Goal: Task Accomplishment & Management: Complete application form

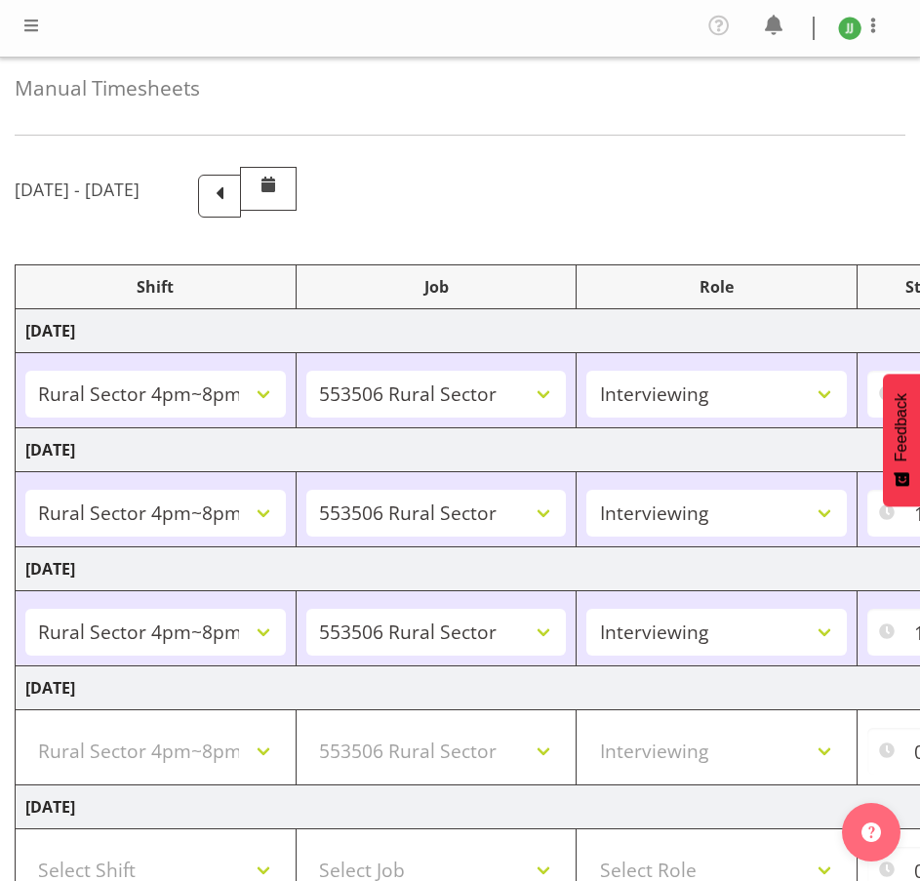
select select "81298"
select select "10587"
select select "47"
select select "81298"
select select "10587"
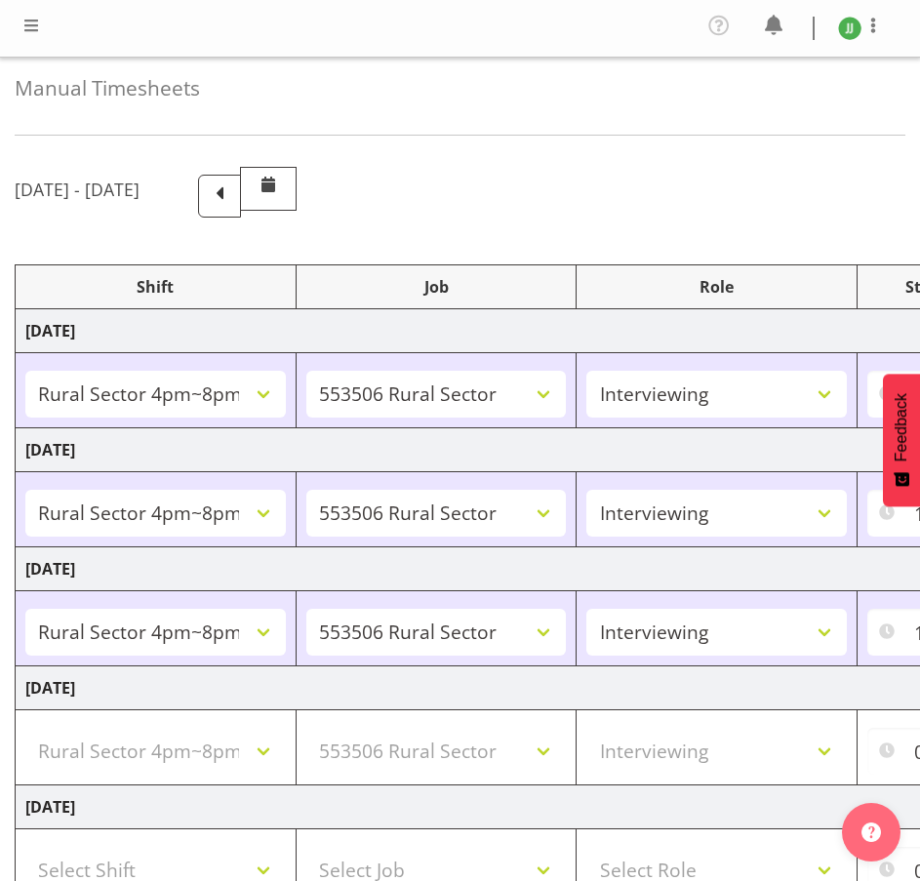
select select "47"
select select "81298"
select select "10587"
select select "47"
select select "81298"
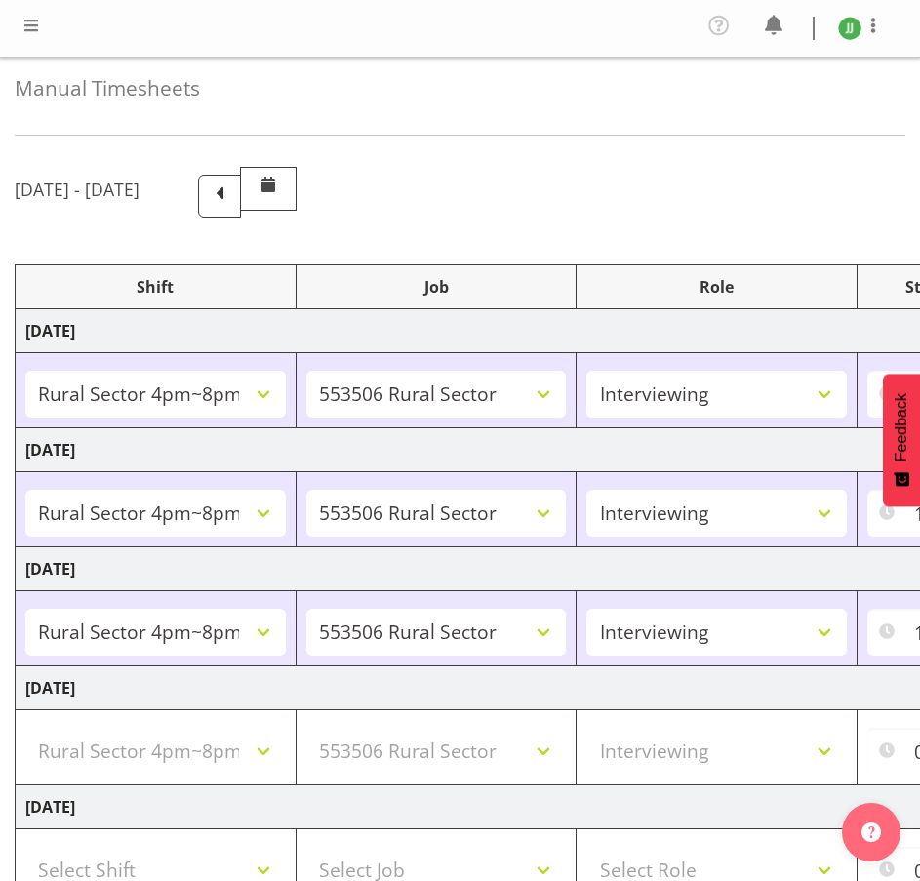
select select "10587"
select select "47"
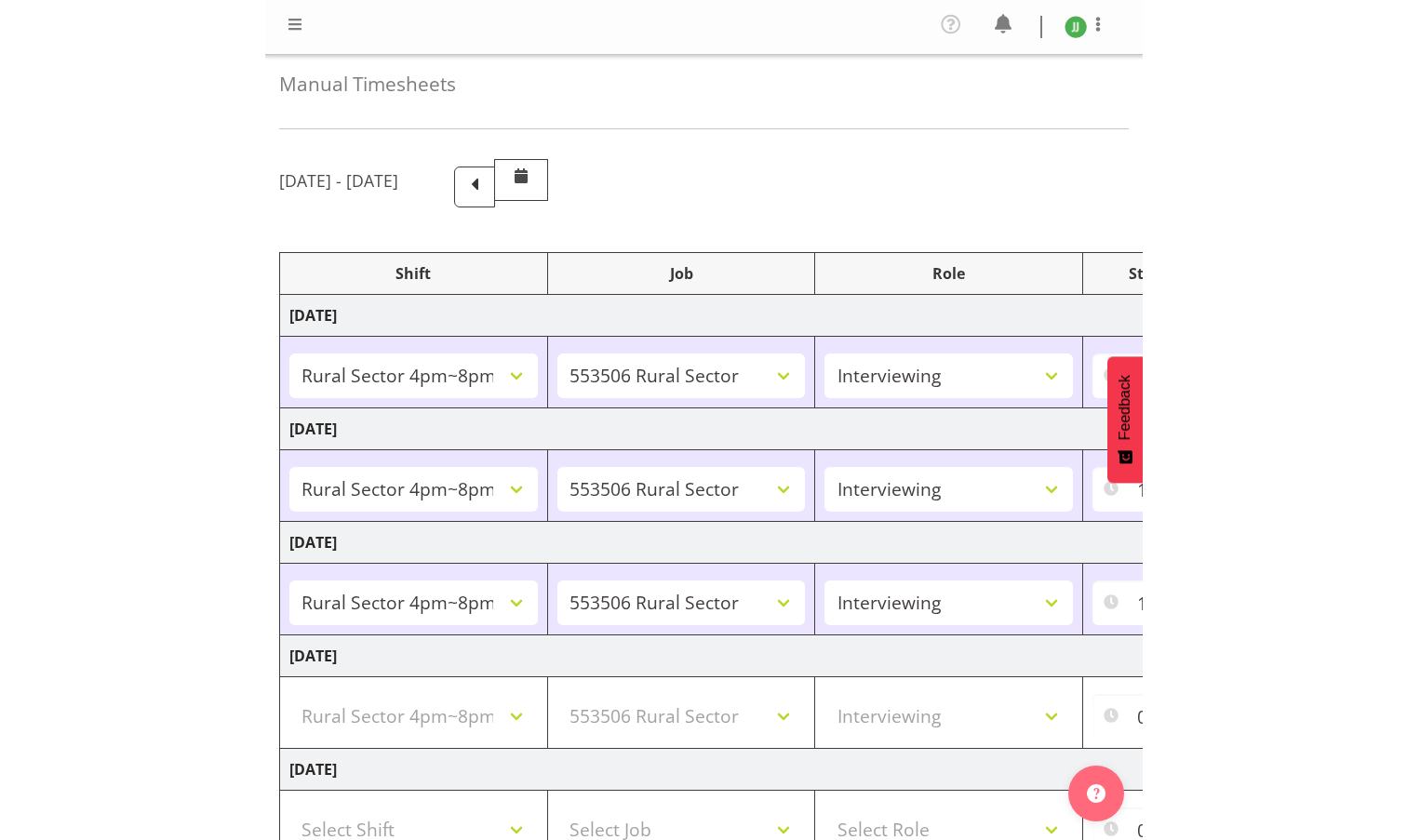
scroll to position [313, 0]
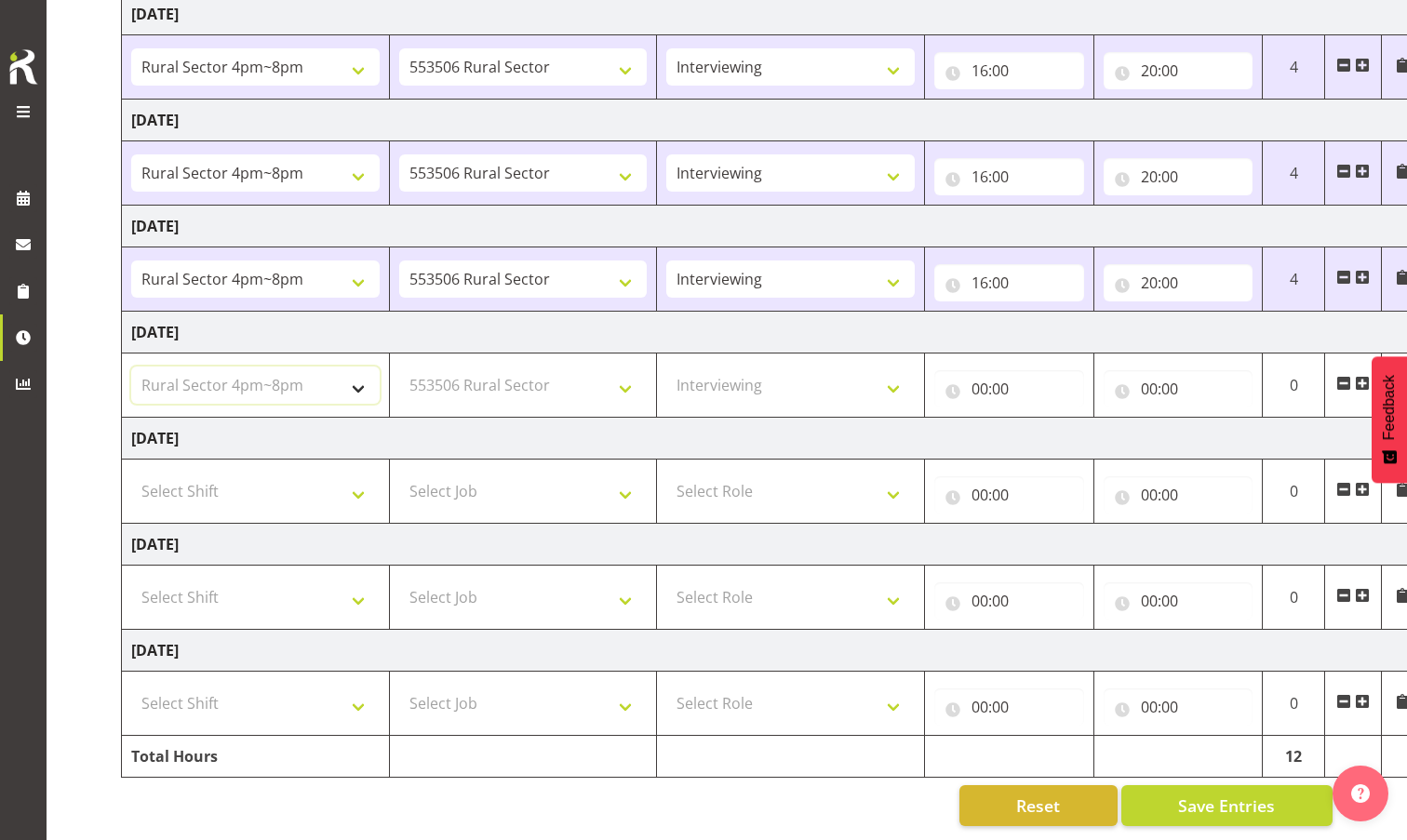
click at [305, 388] on select "Select Shift !!Weekend Residential (Roster IT Shift Label) *Business 9/10am ~ 4…" at bounding box center [256, 384] width 249 height 37
click at [514, 392] on select "Select Job 550060 IF Admin 553492 World Poll Aus Wave 2 Main 2025 553493 World …" at bounding box center [524, 384] width 249 height 37
click at [877, 437] on td "[DATE]" at bounding box center [773, 439] width 1302 height 42
click at [253, 483] on select "Select Shift !!Weekend Residential (Roster IT Shift Label) *Business 9/10am ~ 4…" at bounding box center [256, 491] width 249 height 37
select select "4583"
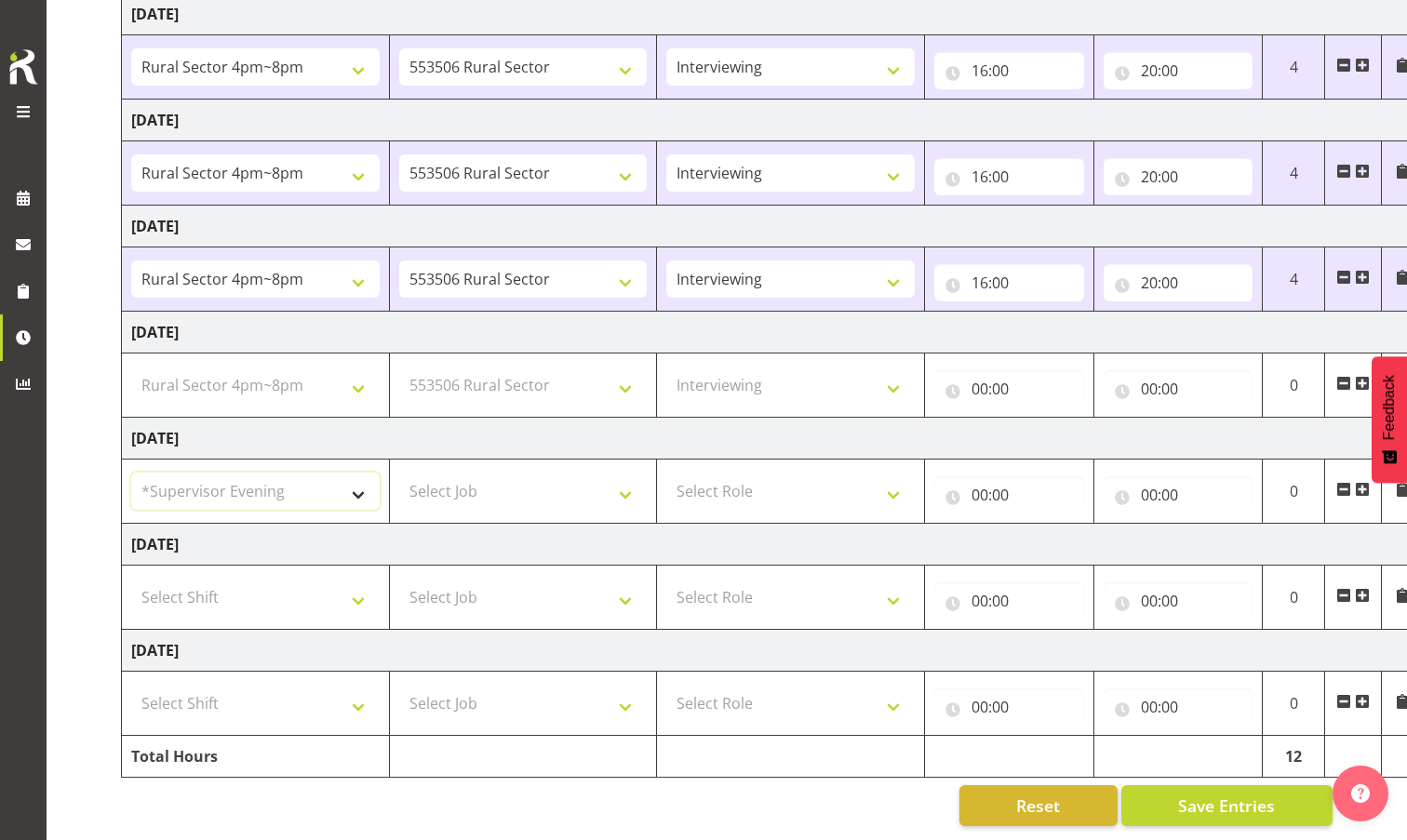
click at [132, 473] on select "Select Shift !!Weekend Residential (Roster IT Shift Label) *Business 9/10am ~ 4…" at bounding box center [256, 491] width 249 height 37
select select
click at [301, 484] on select "!!Weekend Residential (Roster IT Shift Label) *Business 9/10am ~ 4:30pm *Busine…" at bounding box center [256, 491] width 249 height 37
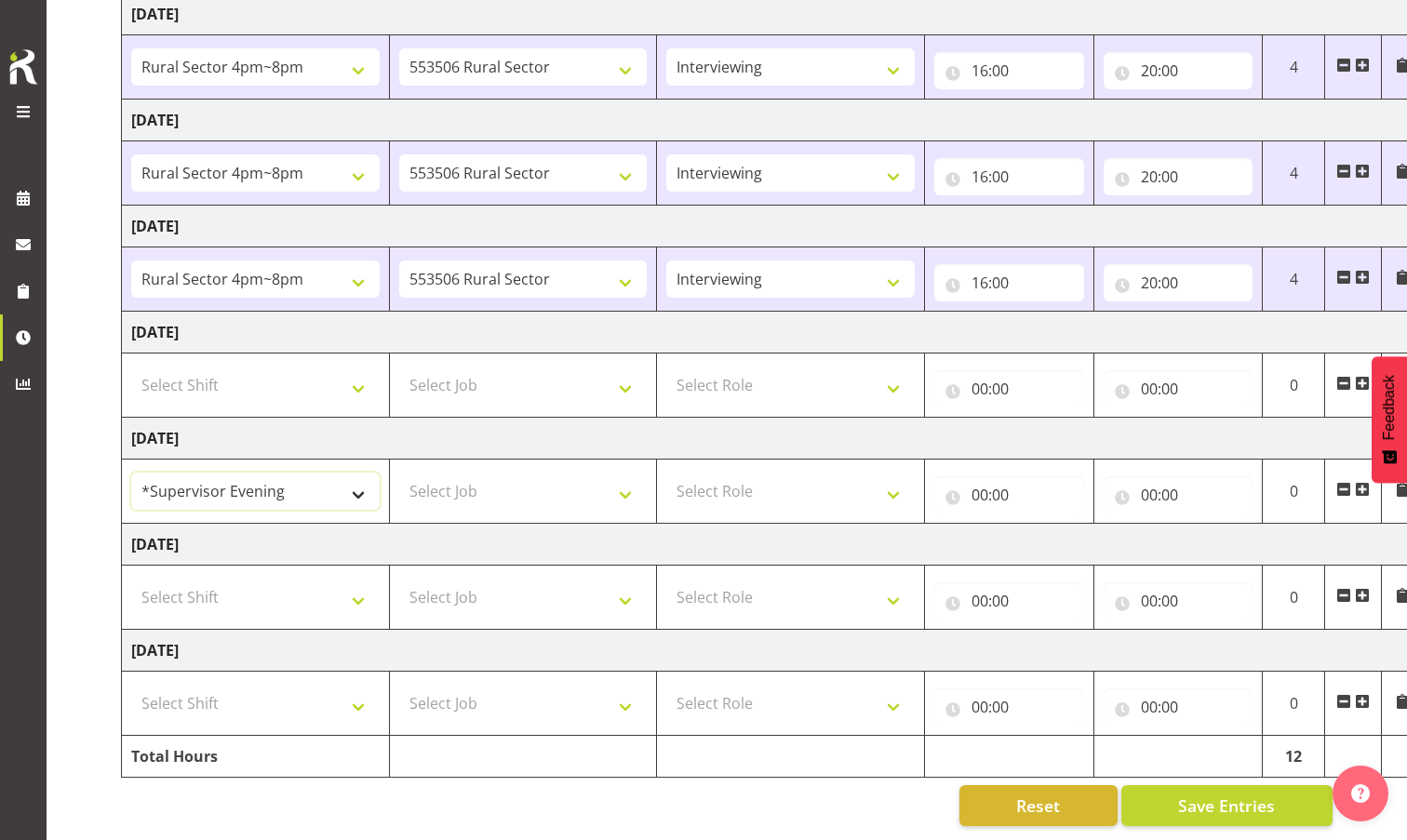
select select "81298"
click at [132, 473] on select "!!Weekend Residential (Roster IT Shift Label) *Business 9/10am ~ 4:30pm *Busine…" at bounding box center [256, 491] width 249 height 37
click at [351, 387] on select "Select Shift !!Weekend Residential (Roster IT Shift Label) *Business 9/10am ~ 4…" at bounding box center [256, 384] width 249 height 37
select select "81298"
click at [132, 366] on select "Select Shift !!Weekend Residential (Roster IT Shift Label) *Business 9/10am ~ 4…" at bounding box center [256, 384] width 249 height 37
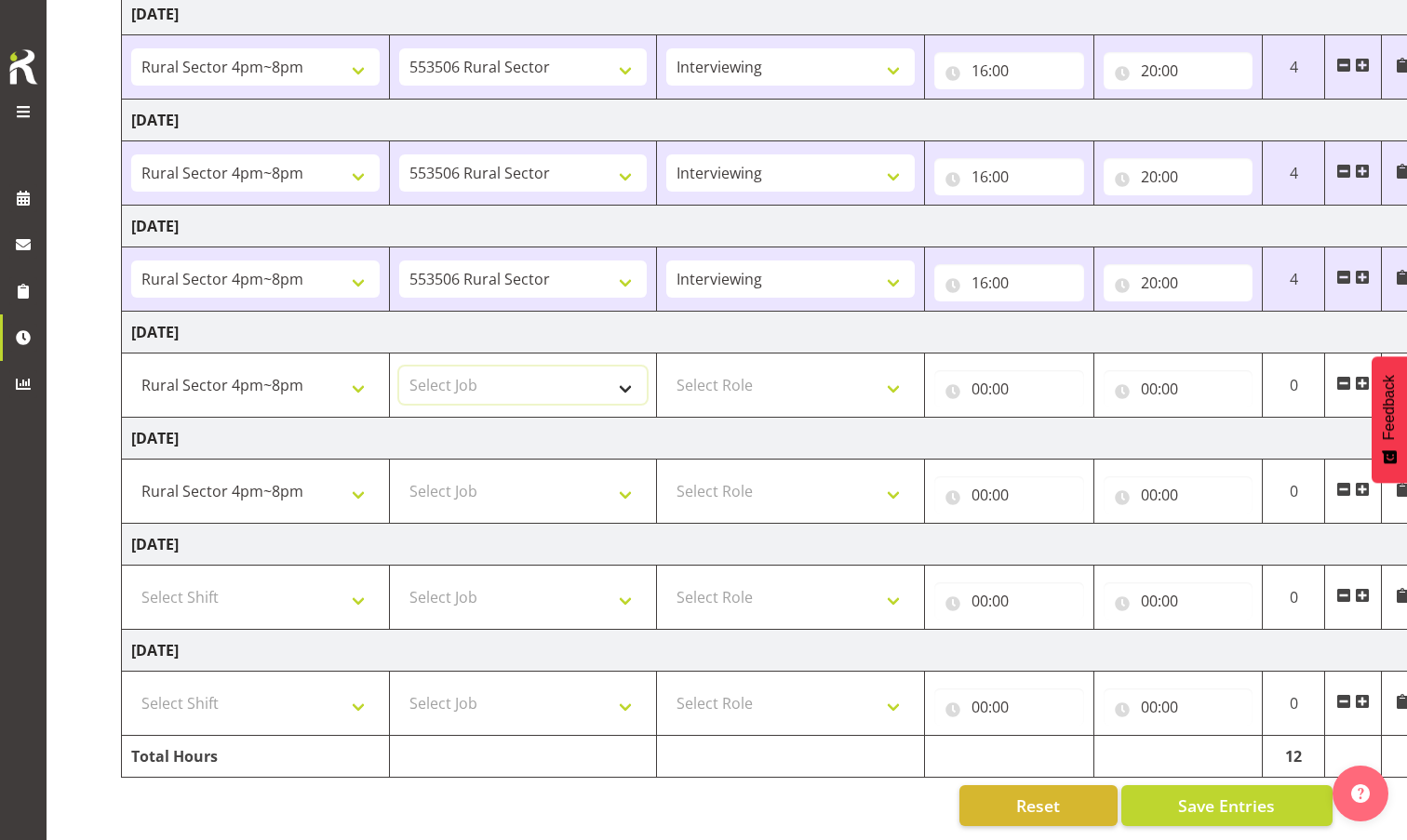
click at [558, 378] on select "Select Job 550060 IF Admin 553492 World Poll Aus Wave 2 Main 2025 553493 World …" at bounding box center [524, 384] width 249 height 37
select select "10587"
click at [400, 366] on select "Select Job 550060 IF Admin 553492 World Poll Aus Wave 2 Main 2025 553493 World …" at bounding box center [524, 384] width 249 height 37
click at [806, 379] on select "Select Role Briefing Interviewing" at bounding box center [791, 384] width 249 height 37
select select "47"
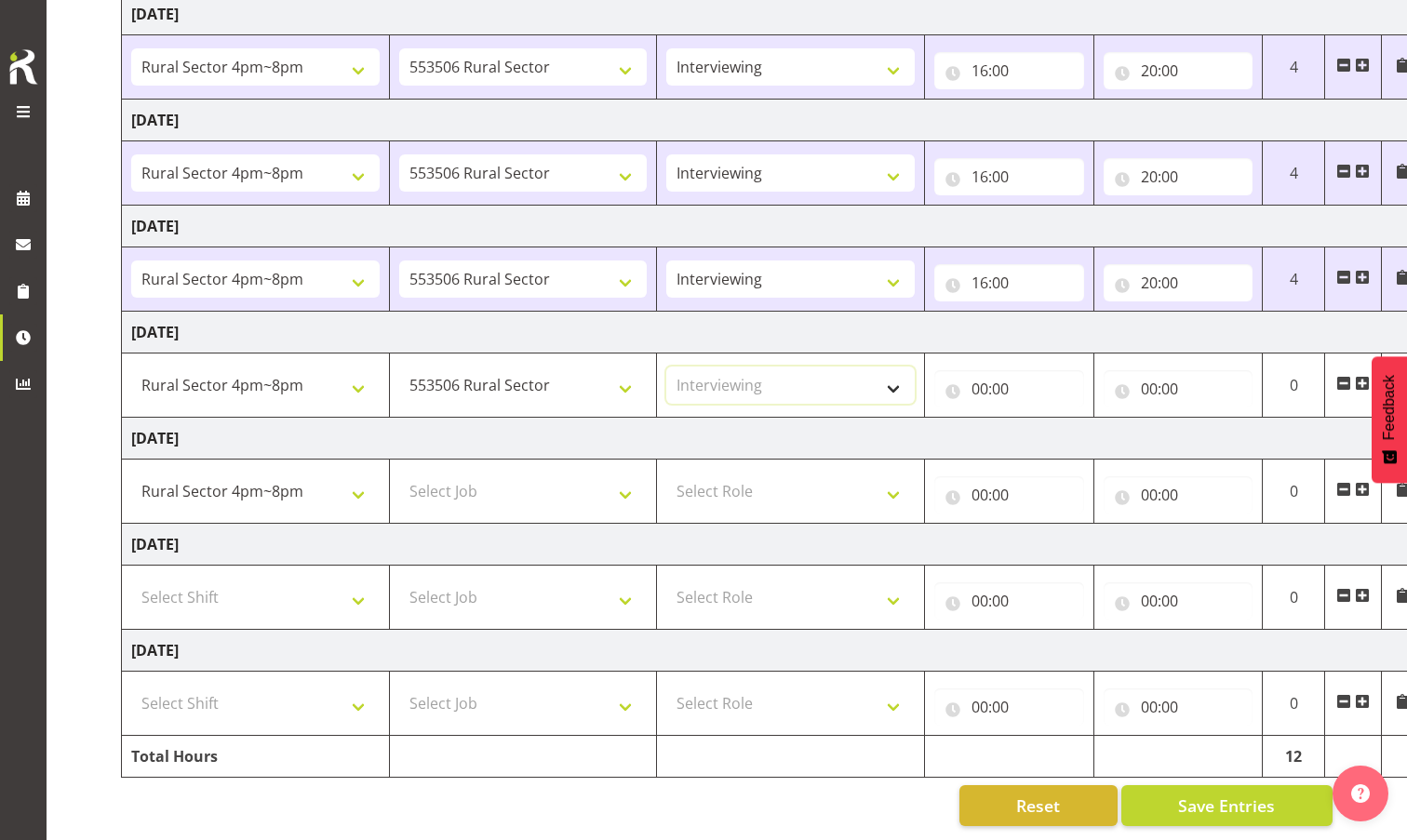
click at [667, 366] on select "Select Role Briefing Interviewing" at bounding box center [791, 384] width 249 height 37
click at [877, 381] on input "00:00" at bounding box center [1009, 388] width 150 height 37
click at [877, 435] on select "00 01 02 03 04 05 06 07 08 09 10 11 12 13 14 15 16 17 18 19 20 21 22 23" at bounding box center [1062, 437] width 42 height 37
click at [877, 419] on select "00 01 02 03 04 05 06 07 08 09 10 11 12 13 14 15 16 17 18 19 20 21 22 23" at bounding box center [1062, 437] width 42 height 37
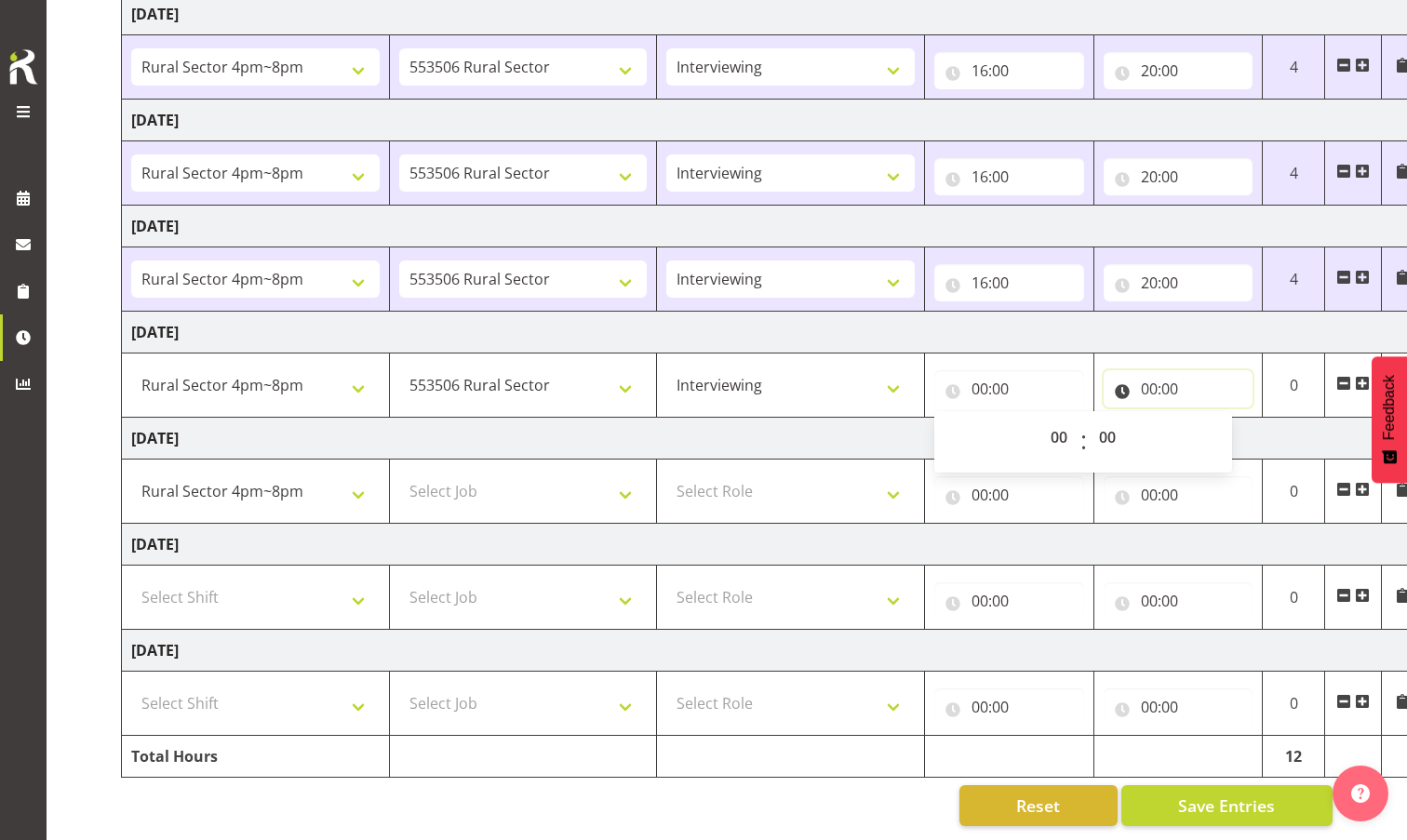
click at [877, 379] on input "00:00" at bounding box center [1178, 388] width 150 height 37
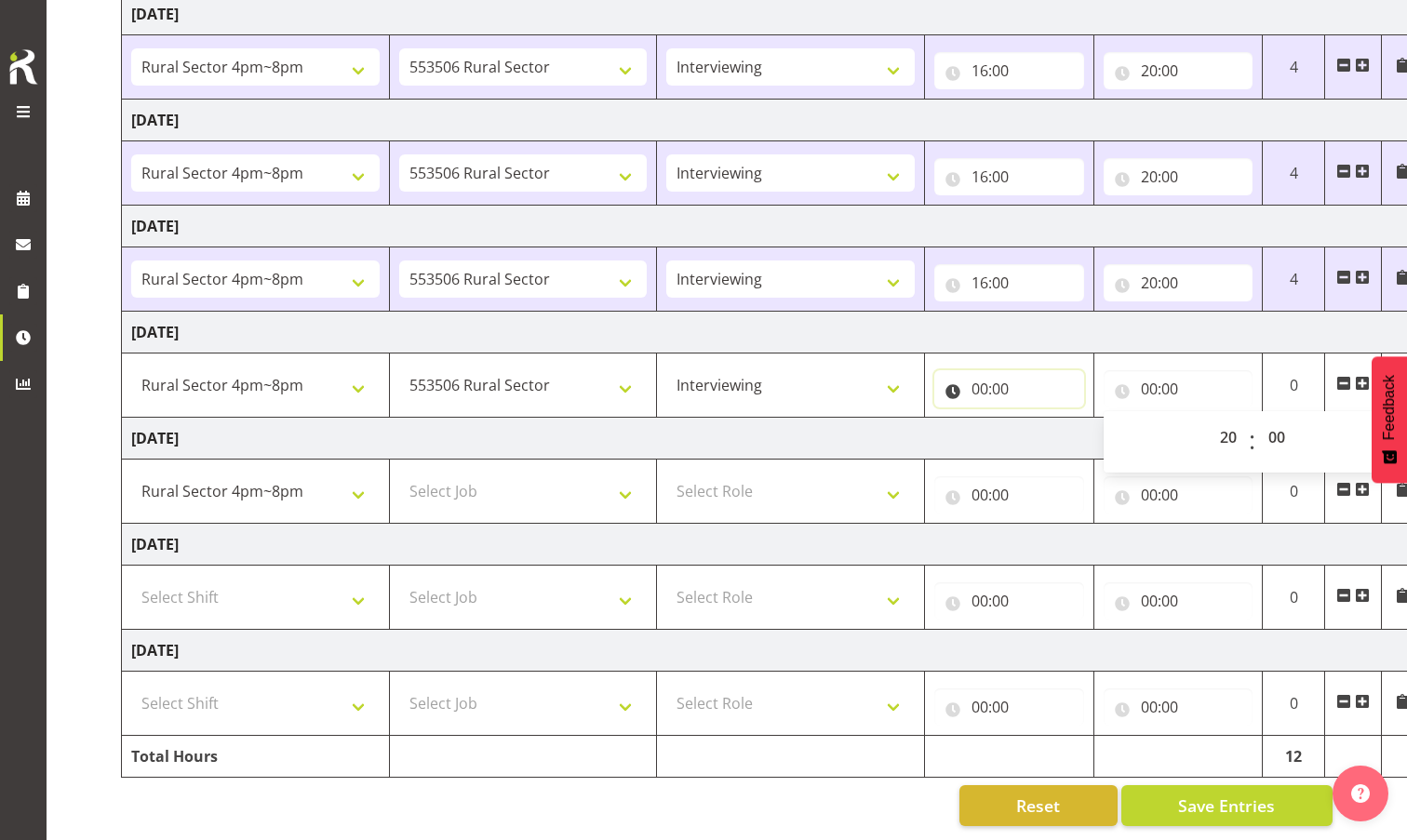
click at [877, 381] on input "00:00" at bounding box center [1009, 388] width 150 height 37
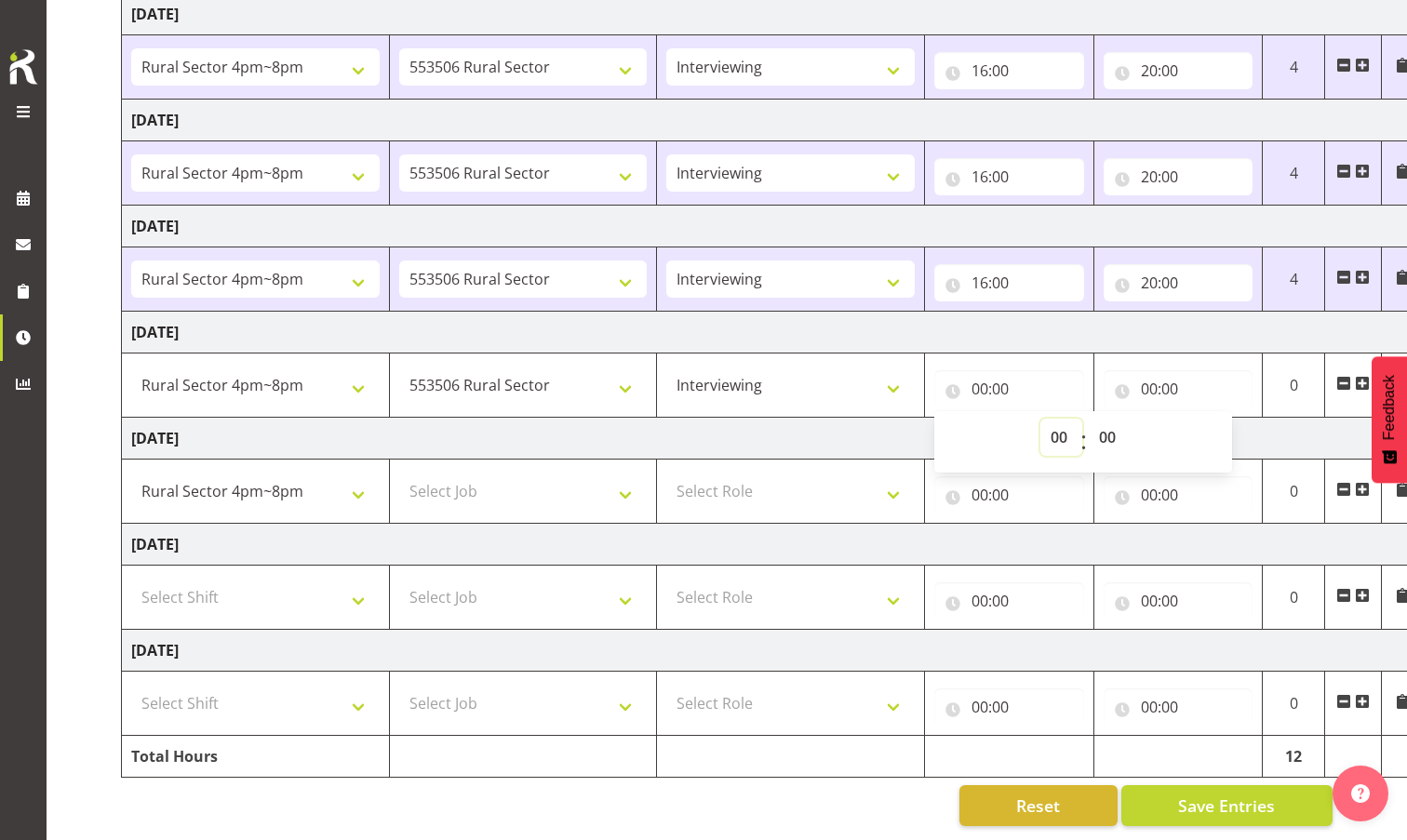
click at [877, 429] on select "00 01 02 03 04 05 06 07 08 09 10 11 12 13 14 15 16 17 18 19 20 21 22 23" at bounding box center [1062, 437] width 42 height 37
select select "16"
click at [877, 419] on select "00 01 02 03 04 05 06 07 08 09 10 11 12 13 14 15 16 17 18 19 20 21 22 23" at bounding box center [1062, 437] width 42 height 37
type input "16:00"
click at [877, 383] on input "00:00" at bounding box center [1178, 388] width 150 height 37
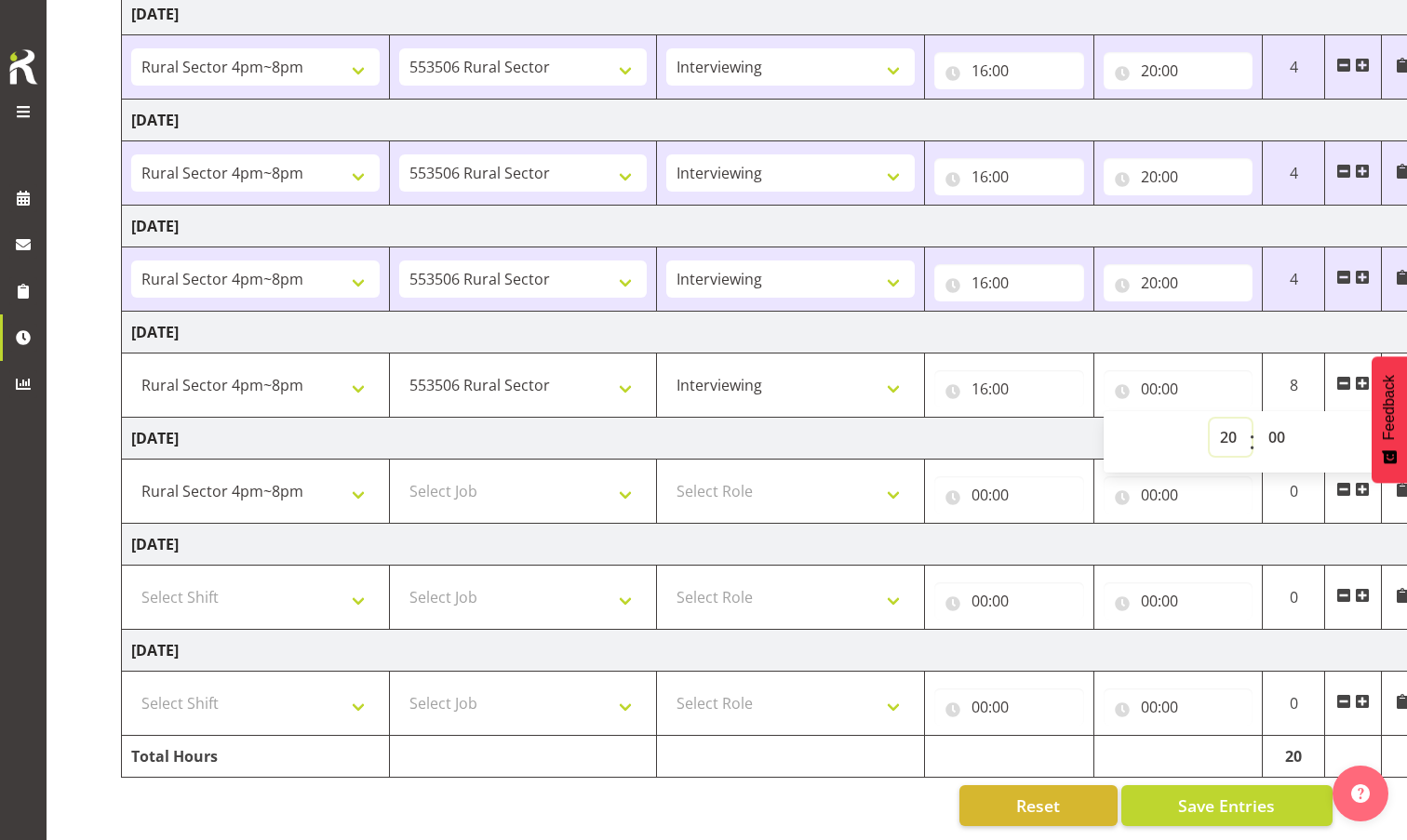
click at [877, 430] on select "00 01 02 03 04 05 06 07 08 09 10 11 12 13 14 15 16 17 18 19 20 21 22 23" at bounding box center [1231, 437] width 42 height 37
click at [877, 419] on select "00 01 02 03 04 05 06 07 08 09 10 11 12 13 14 15 16 17 18 19 20 21 22 23" at bounding box center [1231, 437] width 42 height 37
click at [877, 431] on select "00 01 02 03 04 05 06 07 08 09 10 11 12 13 14 15 16 17 18 19 20 21 22 23" at bounding box center [1231, 437] width 42 height 37
select select "19"
click at [877, 419] on select "00 01 02 03 04 05 06 07 08 09 10 11 12 13 14 15 16 17 18 19 20 21 22 23" at bounding box center [1231, 437] width 42 height 37
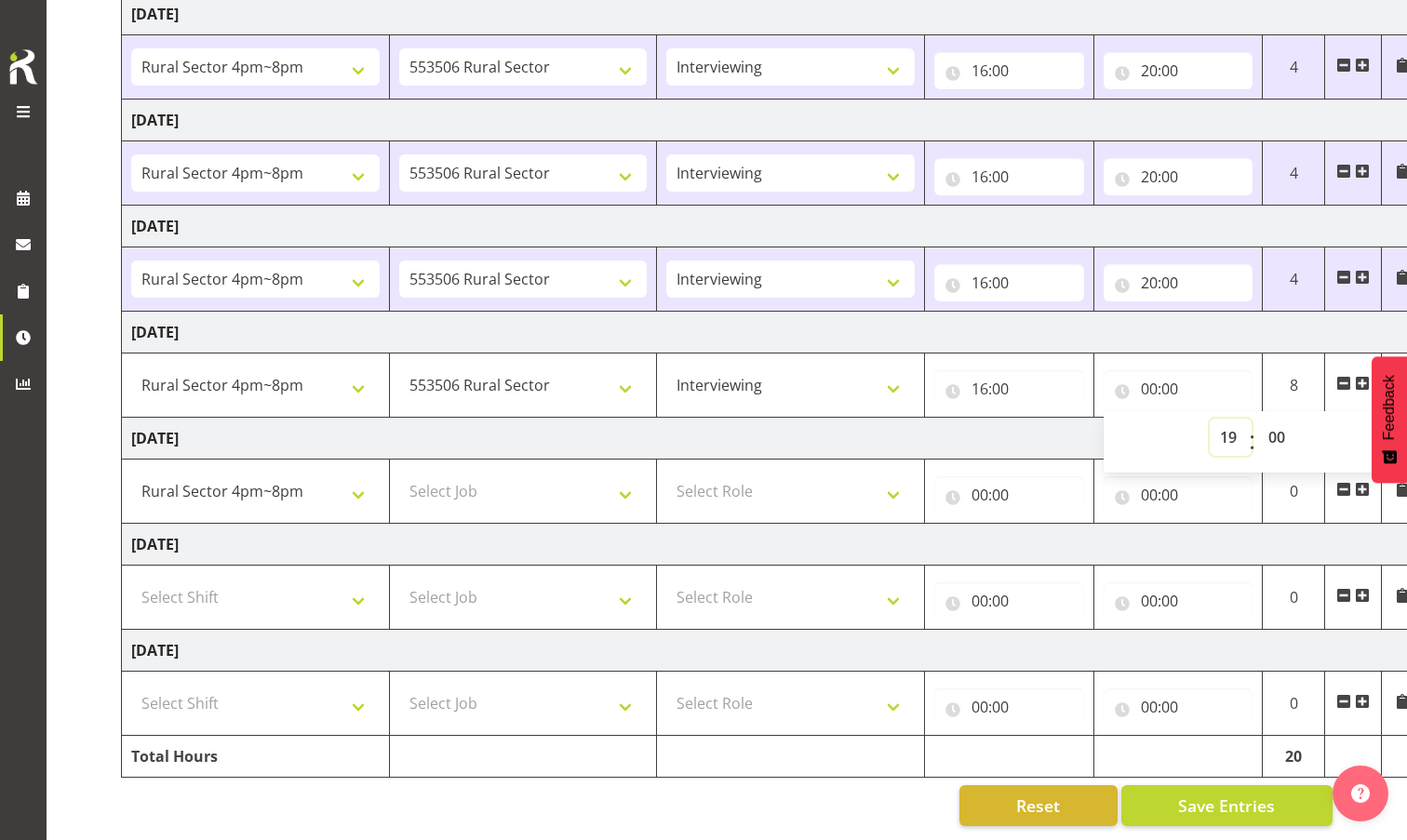
type input "19:00"
click at [877, 430] on select "00 01 02 03 04 05 06 07 08 09 10 11 12 13 14 15 16 17 18 19 20 21 22 23" at bounding box center [1231, 437] width 42 height 37
select select "20"
click at [877, 419] on select "00 01 02 03 04 05 06 07 08 09 10 11 12 13 14 15 16 17 18 19 20 21 22 23" at bounding box center [1231, 437] width 42 height 37
type input "20:00"
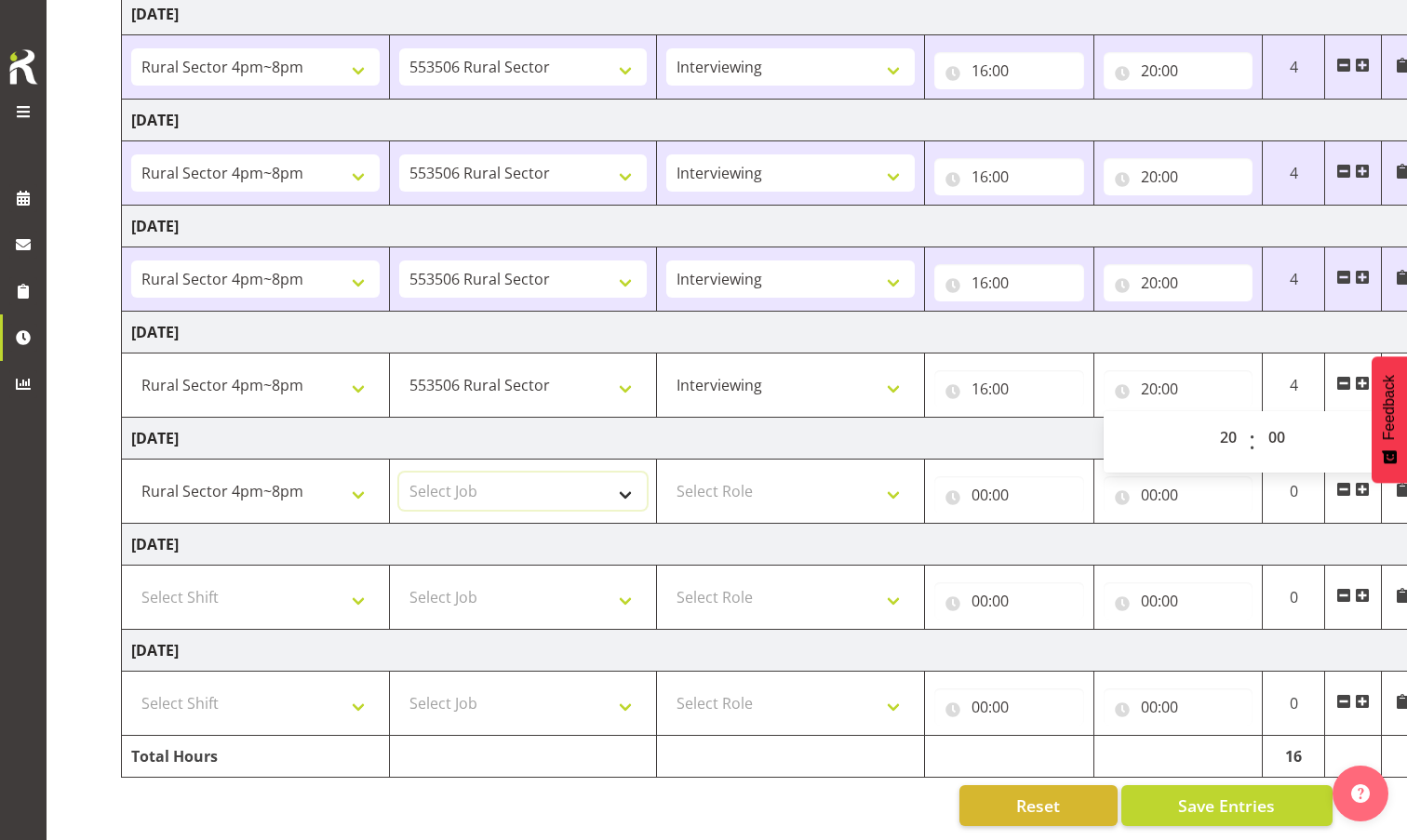
click at [533, 495] on select "Select Job 550060 IF Admin 553492 World Poll Aus Wave 2 Main 2025 553493 World …" at bounding box center [524, 491] width 249 height 37
select select "10587"
click at [400, 473] on select "Select Job 550060 IF Admin 553492 World Poll Aus Wave 2 Main 2025 553493 World …" at bounding box center [524, 491] width 249 height 37
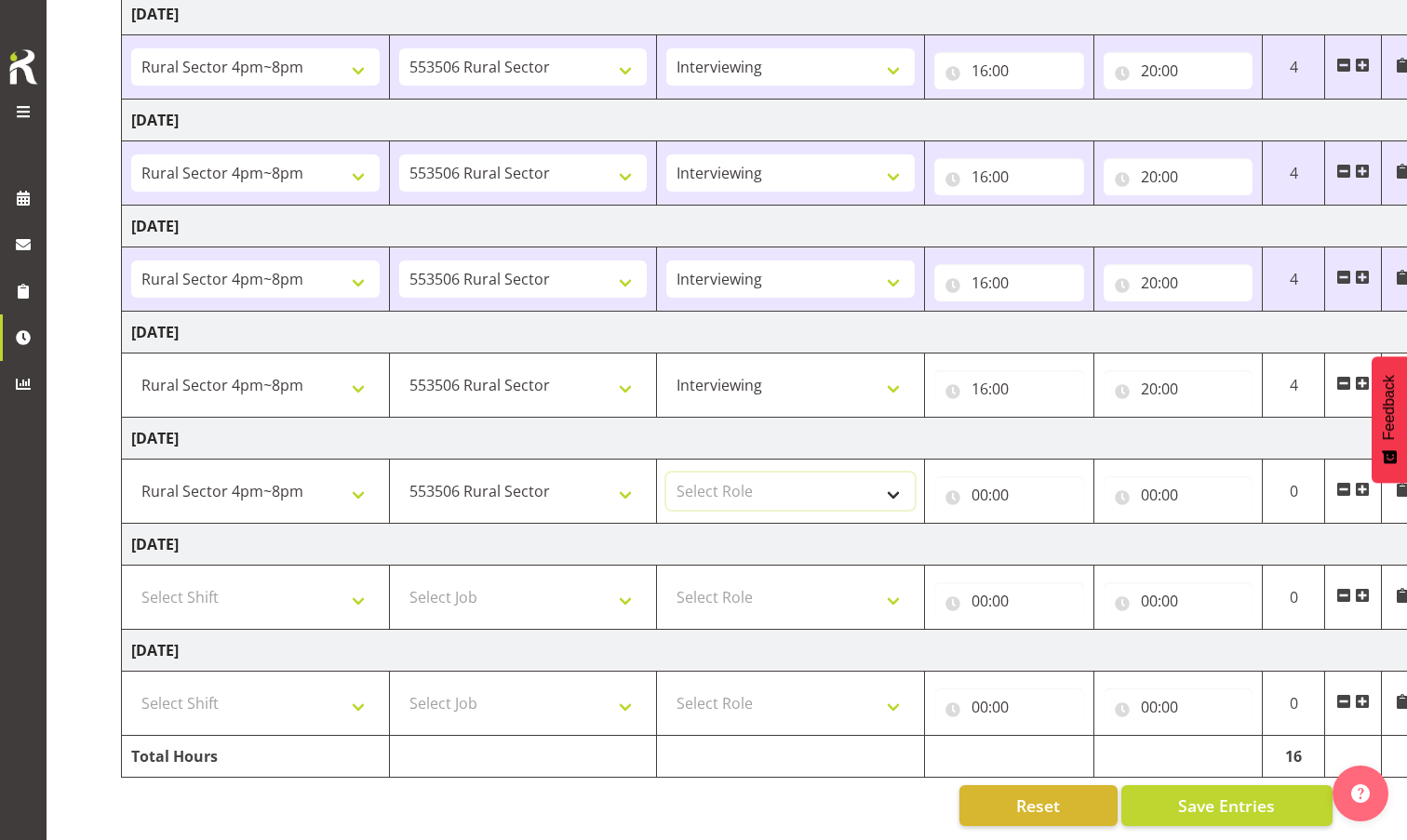
click at [837, 489] on select "Select Role Briefing Interviewing" at bounding box center [791, 491] width 249 height 37
select select "47"
click at [667, 473] on select "Select Role Briefing Interviewing" at bounding box center [791, 491] width 249 height 37
click at [877, 489] on input "00:00" at bounding box center [1009, 495] width 150 height 37
click at [877, 535] on select "00 01 02 03 04 05 06 07 08 09 10 11 12 13 14 15 16 17 18 19 20 21 22 23" at bounding box center [1062, 543] width 42 height 37
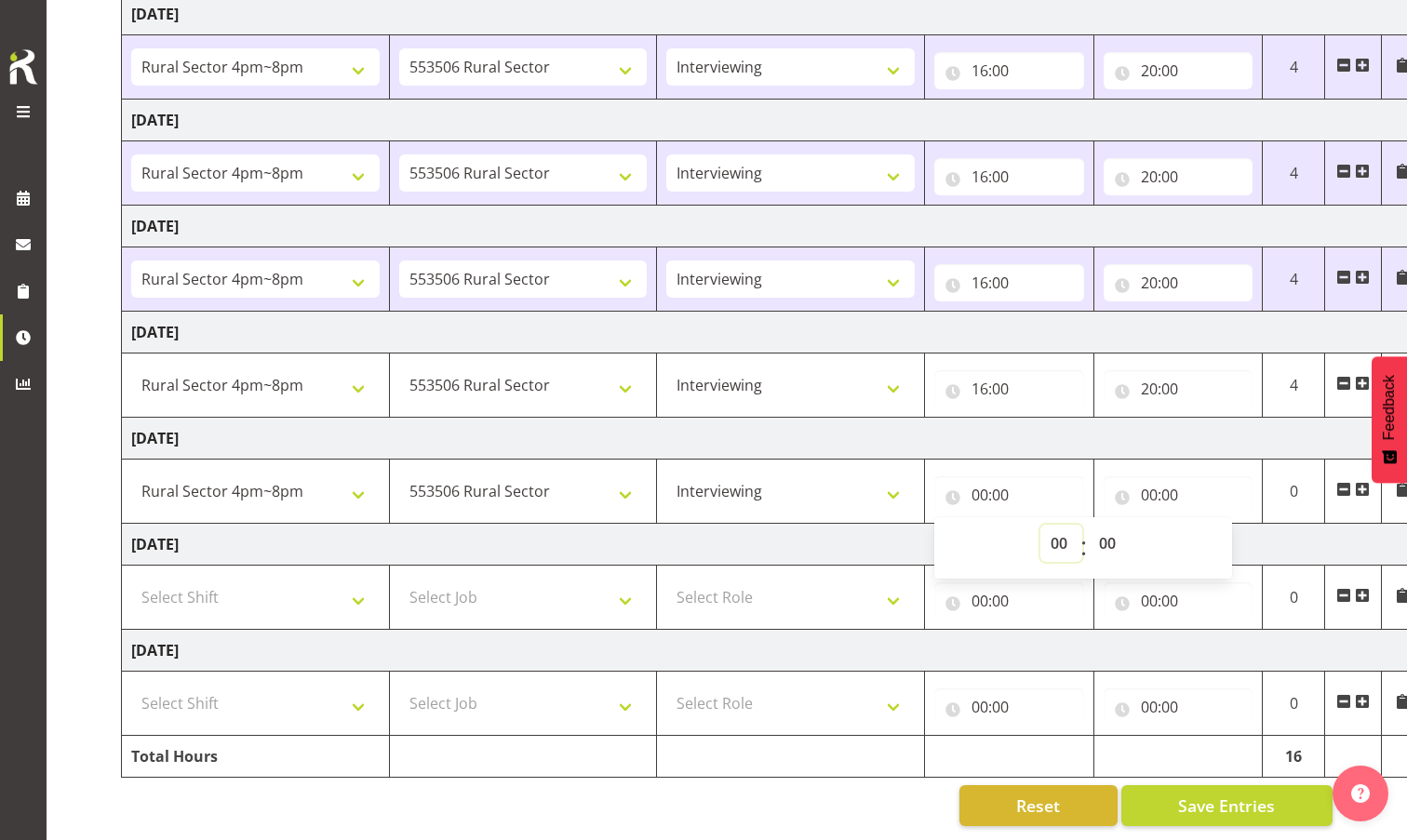
select select "16"
click at [877, 524] on select "00 01 02 03 04 05 06 07 08 09 10 11 12 13 14 15 16 17 18 19 20 21 22 23" at bounding box center [1062, 543] width 42 height 37
type input "16:00"
click at [877, 487] on input "00:00" at bounding box center [1178, 495] width 150 height 37
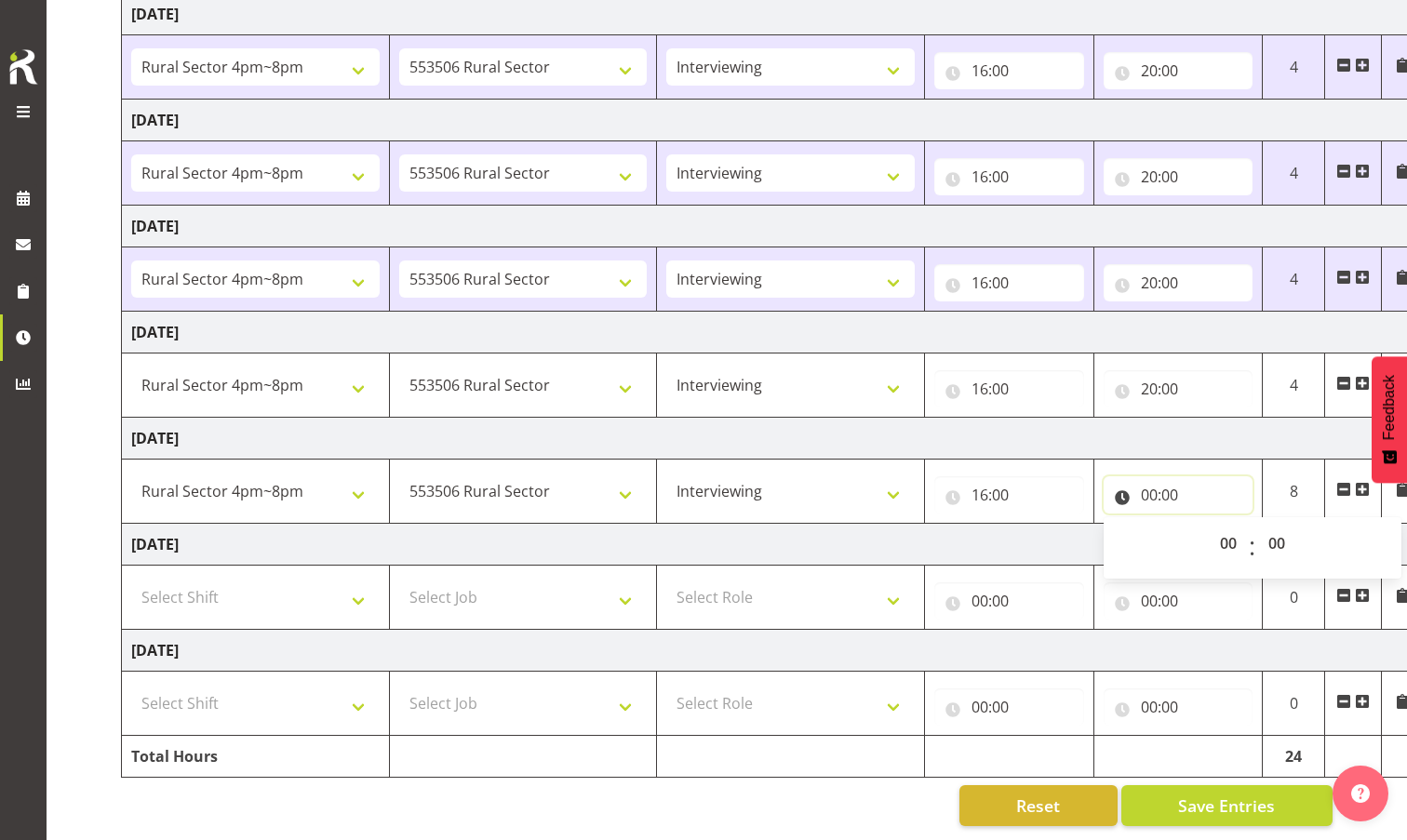
click at [877, 489] on input "00:00" at bounding box center [1178, 495] width 150 height 37
click at [877, 493] on input "00:00" at bounding box center [1178, 495] width 150 height 37
click at [877, 529] on select "00 01 02 03 04 05 06 07 08 09 10 11 12 13 14 15 16 17 18 19 20 21 22 23" at bounding box center [1231, 543] width 42 height 37
select select "20"
click at [877, 524] on select "00 01 02 03 04 05 06 07 08 09 10 11 12 13 14 15 16 17 18 19 20 21 22 23" at bounding box center [1231, 543] width 42 height 37
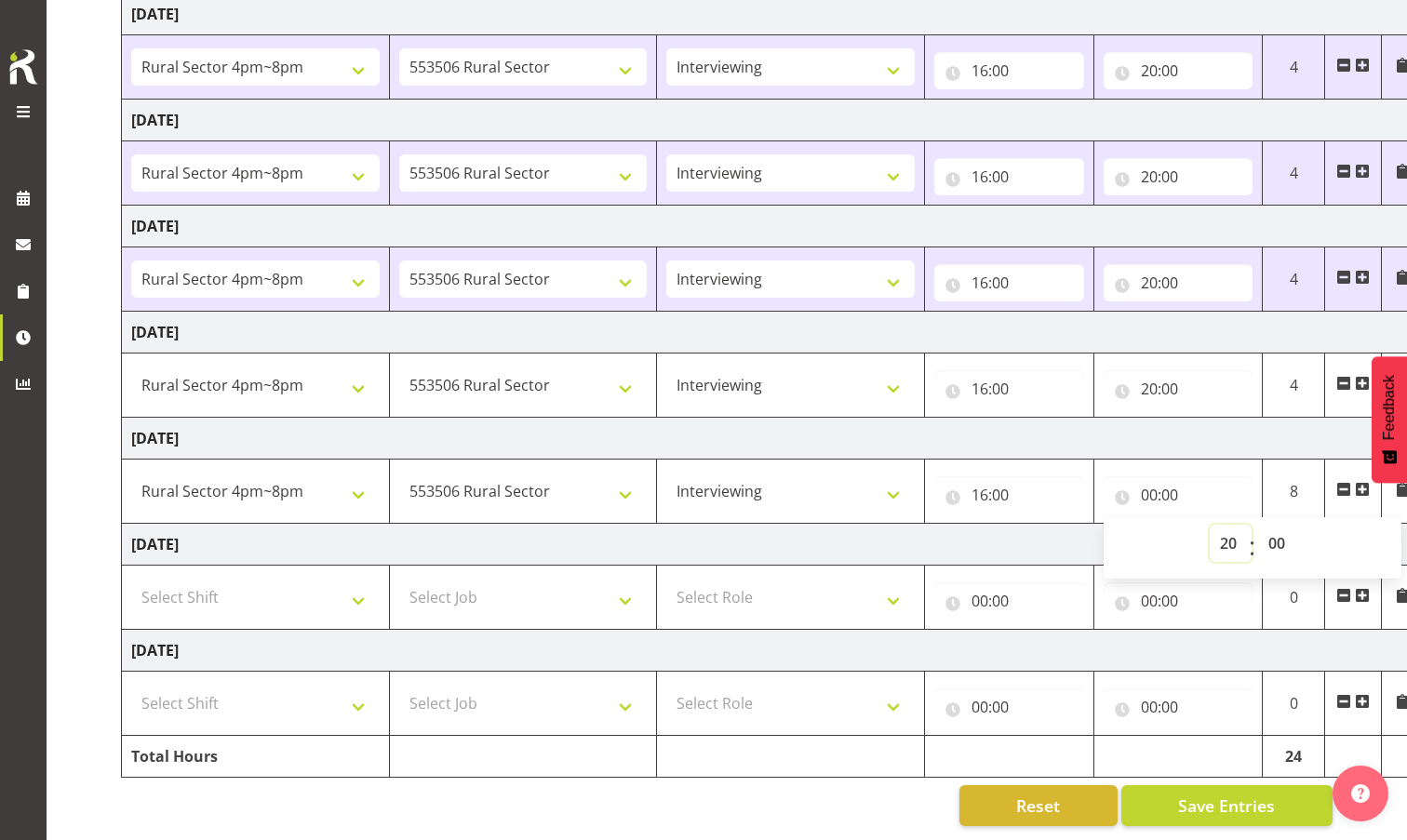
type input "20:00"
click at [877, 549] on td "[DATE]" at bounding box center [773, 544] width 1302 height 42
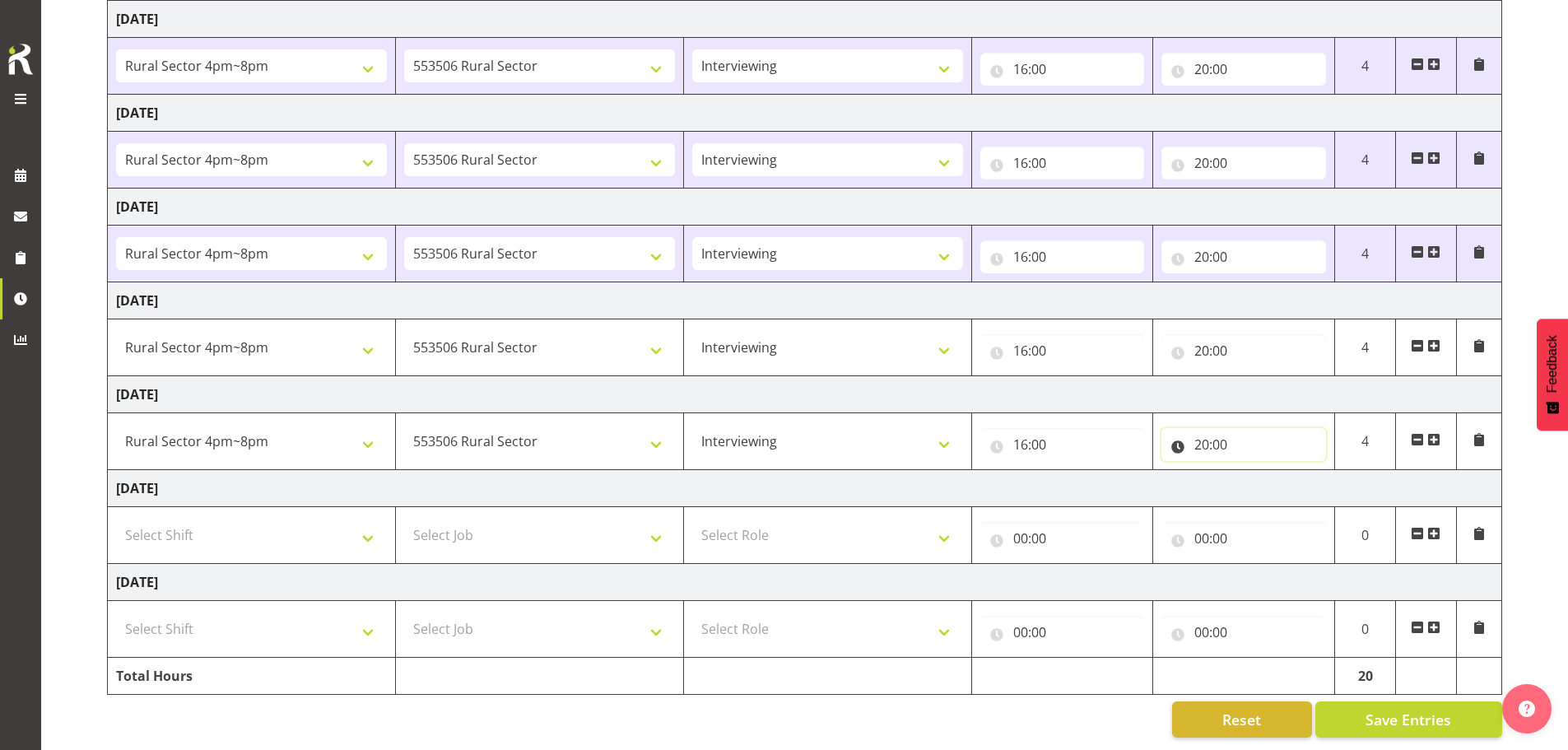
click at [775, 428] on input "20:00" at bounding box center [1243, 444] width 164 height 33
click at [775, 476] on select "00 01 02 03 04 05 06 07 08 09 10 11 12 13 14 15 16 17 18 19 20 21 22 23 24 25 2…" at bounding box center [1317, 487] width 37 height 33
select select "13"
click at [775, 471] on select "00 01 02 03 04 05 06 07 08 09 10 11 12 13 14 15 16 17 18 19 20 21 22 23 24 25 2…" at bounding box center [1317, 487] width 37 height 33
type input "20:13"
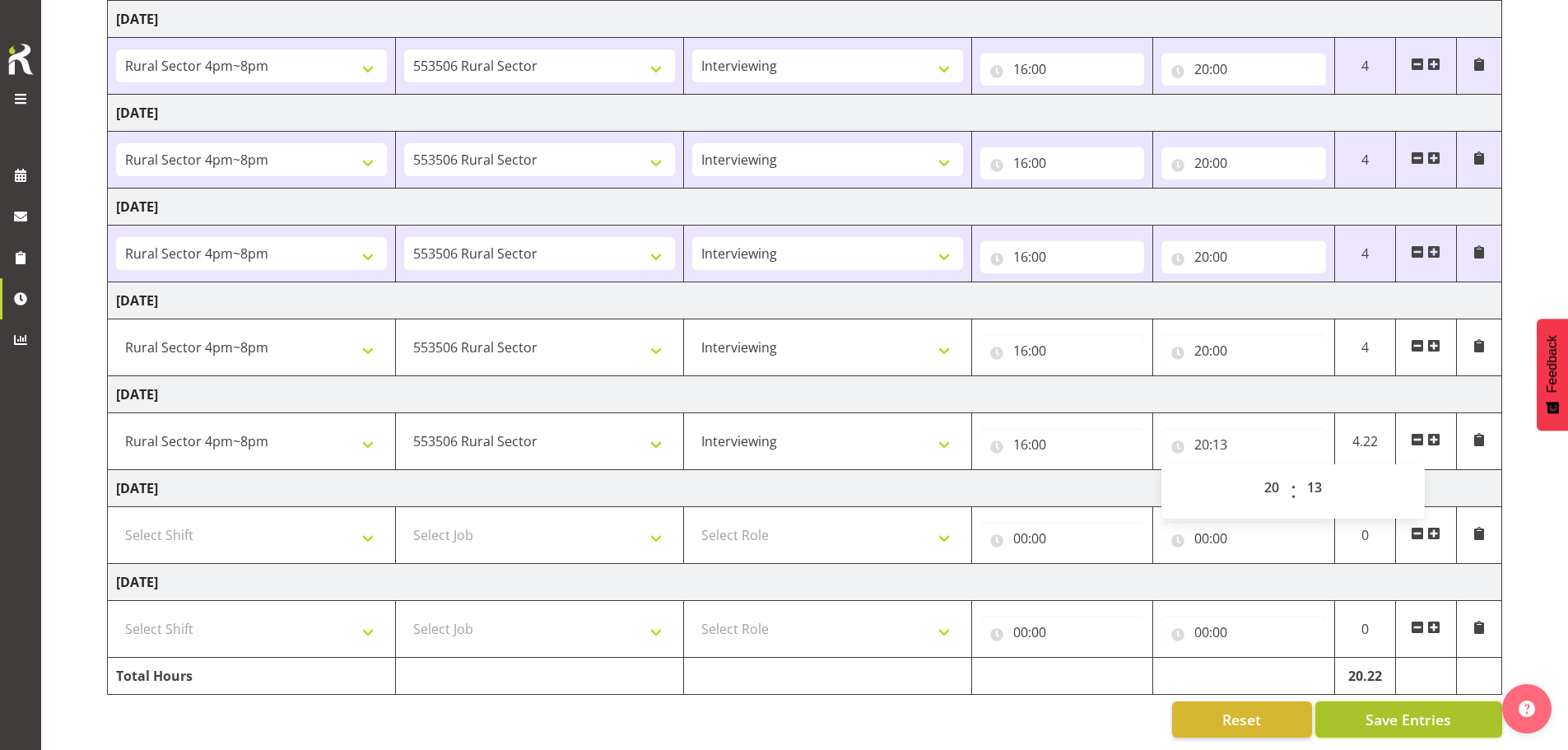
click at [775, 709] on span "Save Entries" at bounding box center [1408, 719] width 85 height 21
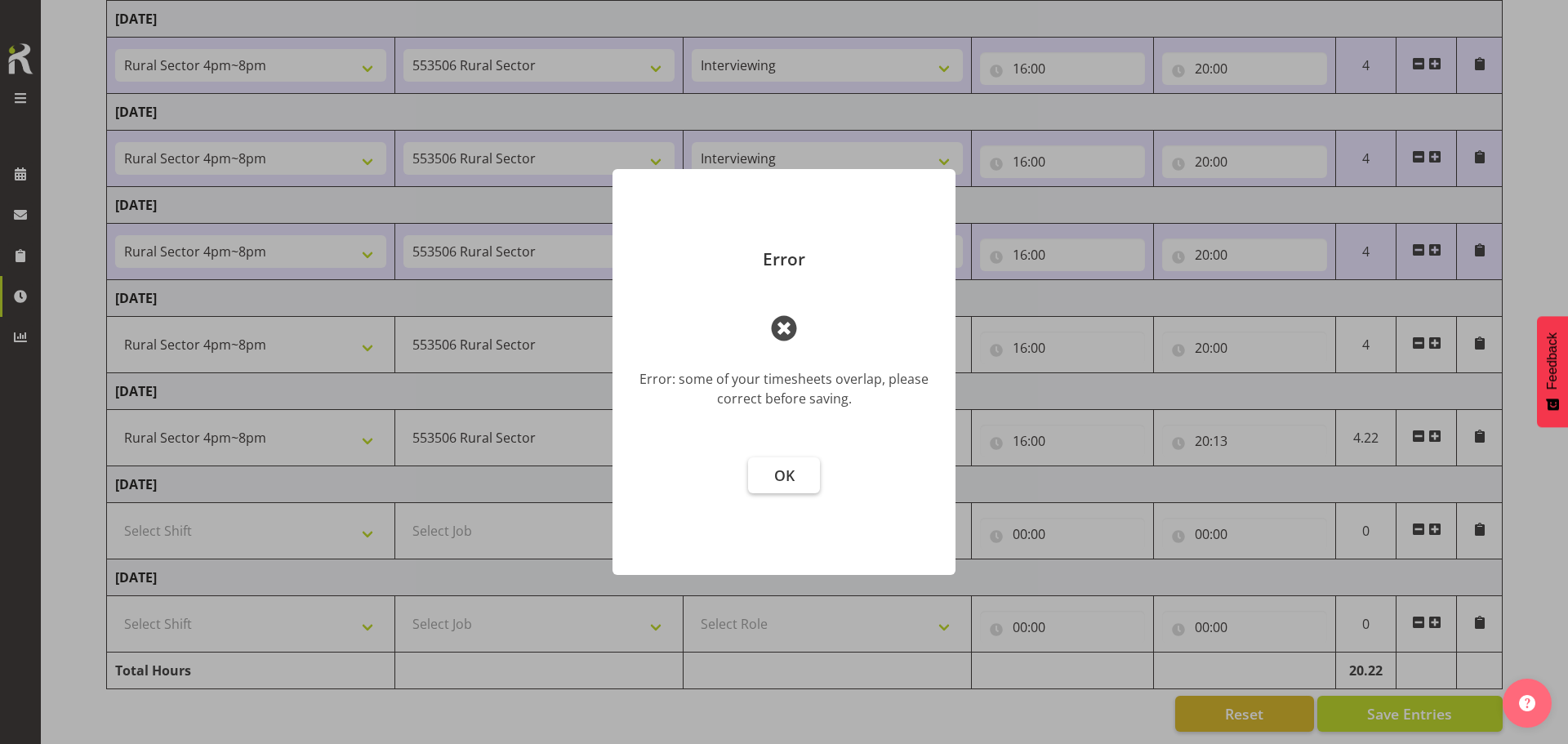
click at [769, 475] on span "OK" at bounding box center [784, 475] width 20 height 19
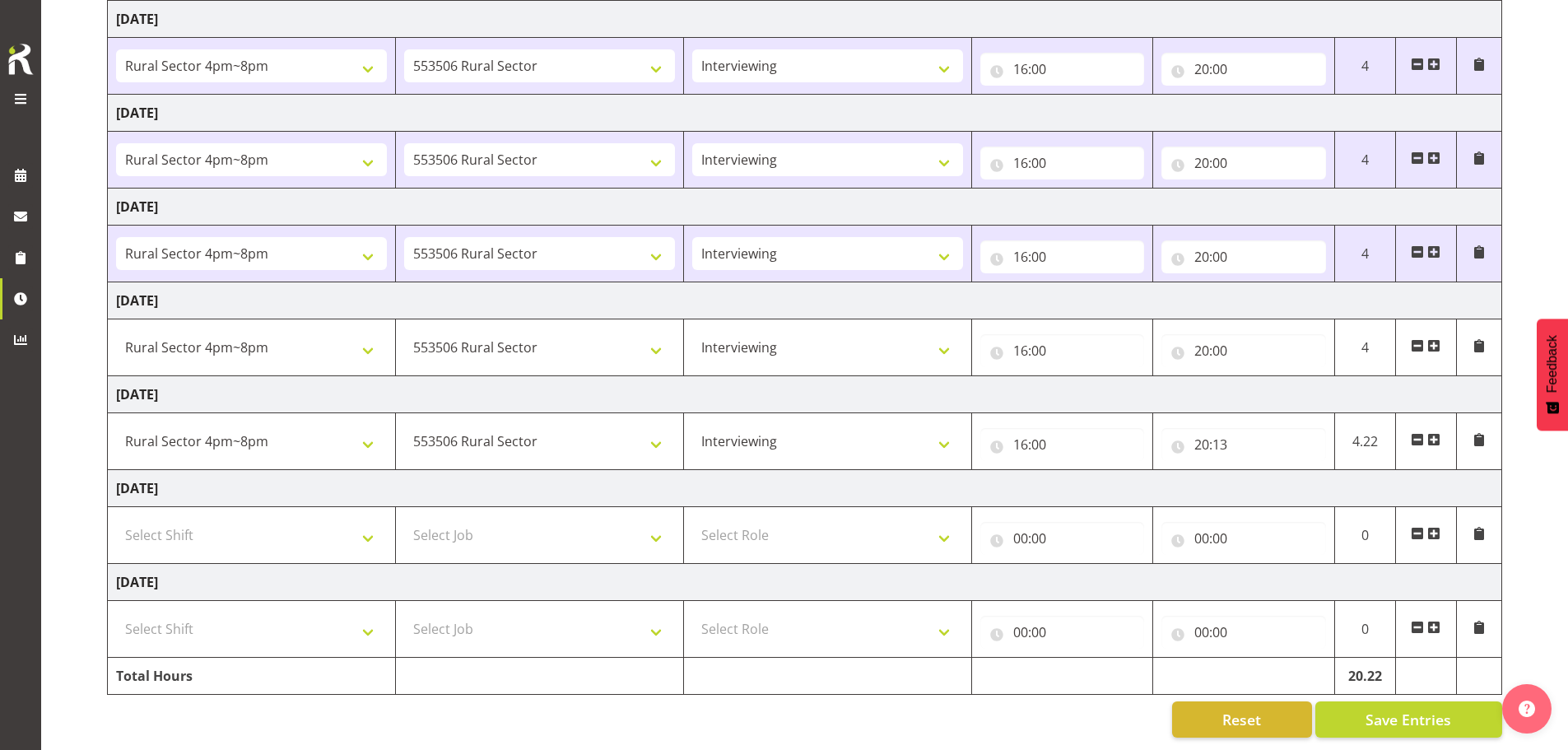
click at [775, 474] on td "[DATE]" at bounding box center [805, 488] width 1394 height 37
click at [775, 688] on div "September 1st - September 7th 2025 Shift Job Role Start Time End Time Total Mon…" at bounding box center [838, 312] width 1461 height 876
click at [775, 709] on span "Save Entries" at bounding box center [1408, 719] width 85 height 21
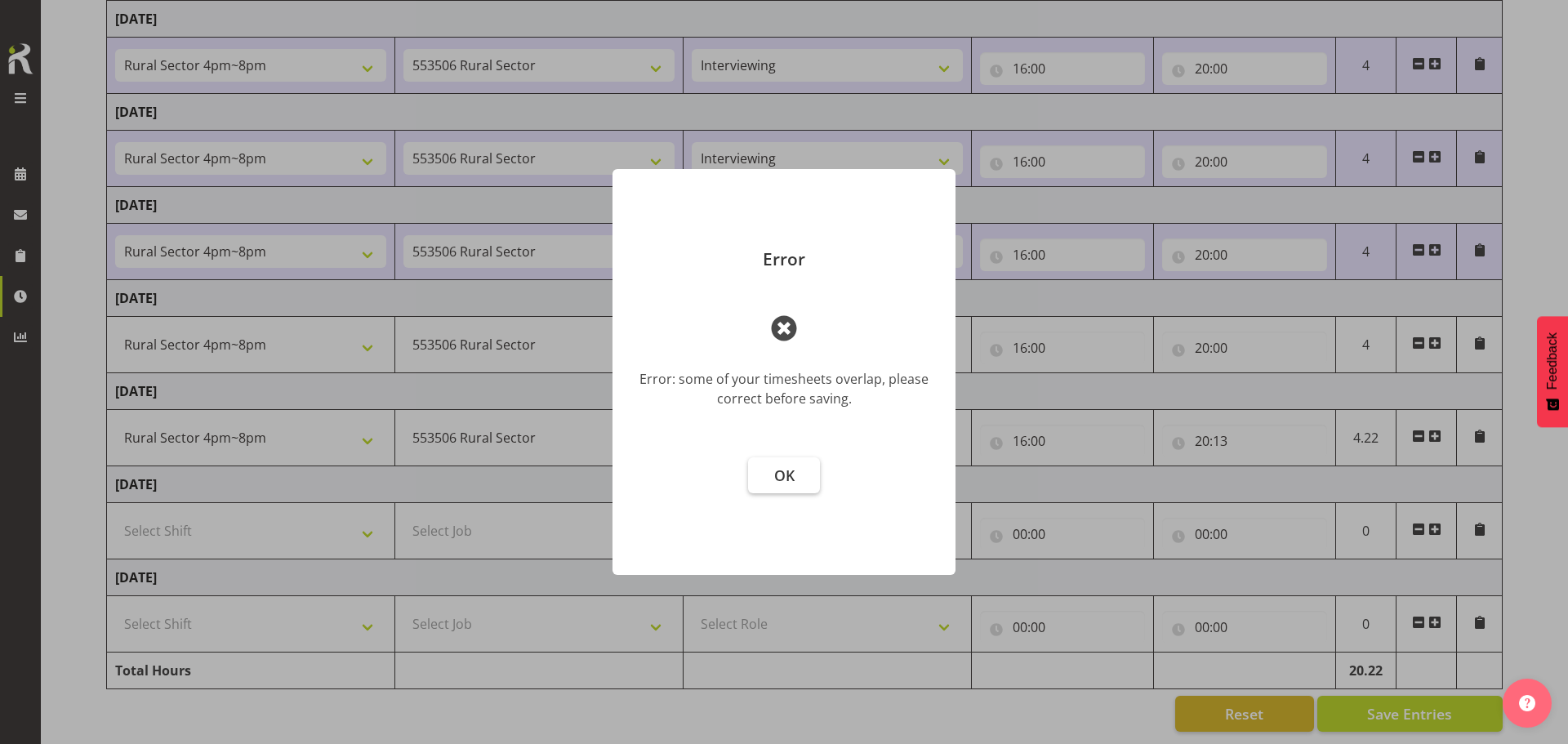
click at [766, 469] on button "OK" at bounding box center [784, 475] width 72 height 36
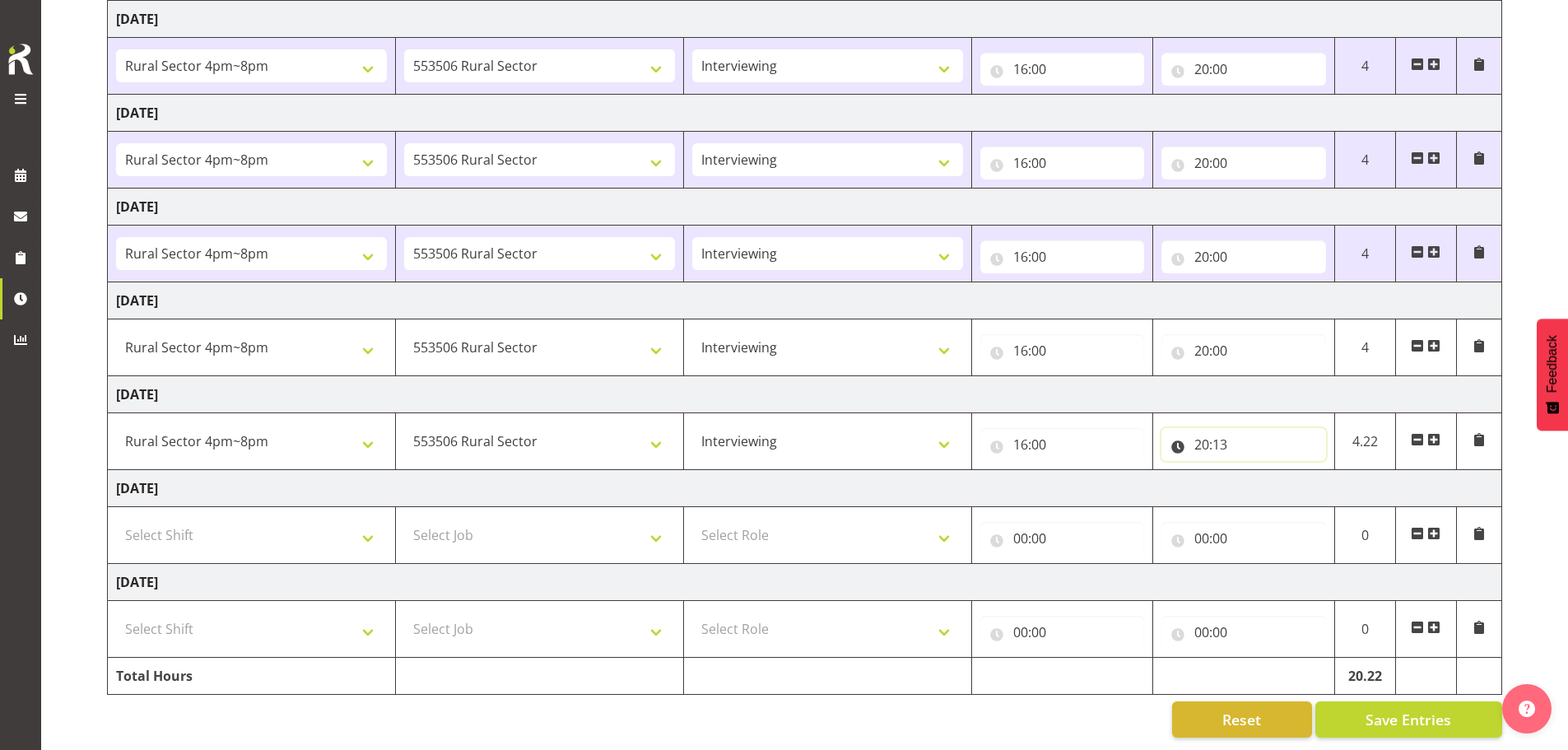
click at [775, 436] on input "20:13" at bounding box center [1243, 444] width 164 height 33
click at [775, 472] on select "00 01 02 03 04 05 06 07 08 09 10 11 12 13 14 15 16 17 18 19 20 21 22 23 24 25 2…" at bounding box center [1317, 487] width 37 height 33
select select "11"
click at [775, 471] on select "00 01 02 03 04 05 06 07 08 09 10 11 12 13 14 15 16 17 18 19 20 21 22 23 24 25 2…" at bounding box center [1317, 487] width 37 height 33
type input "20:11"
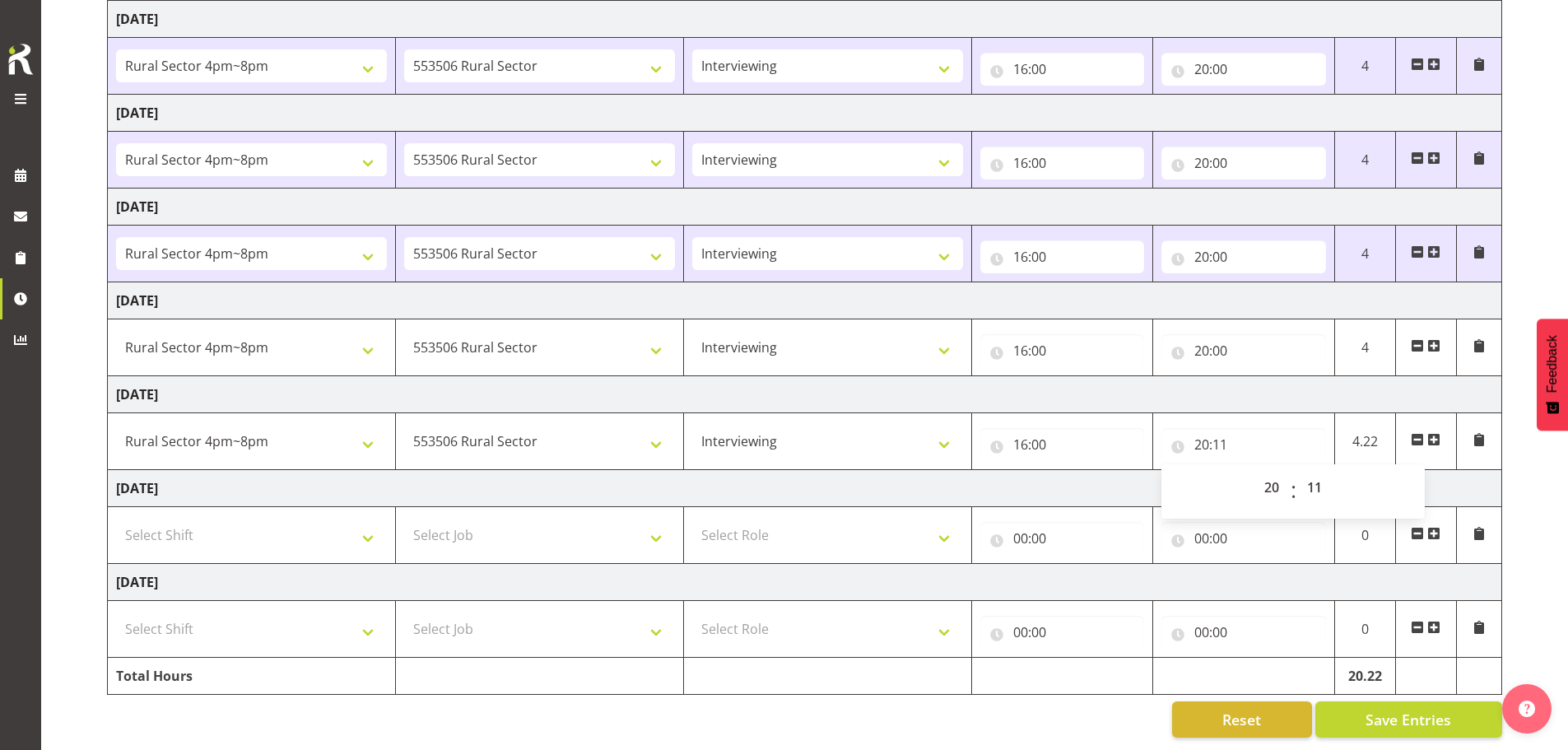
click at [775, 396] on td "[DATE]" at bounding box center [805, 395] width 1394 height 37
click at [775, 701] on button "Save Entries" at bounding box center [1409, 719] width 187 height 36
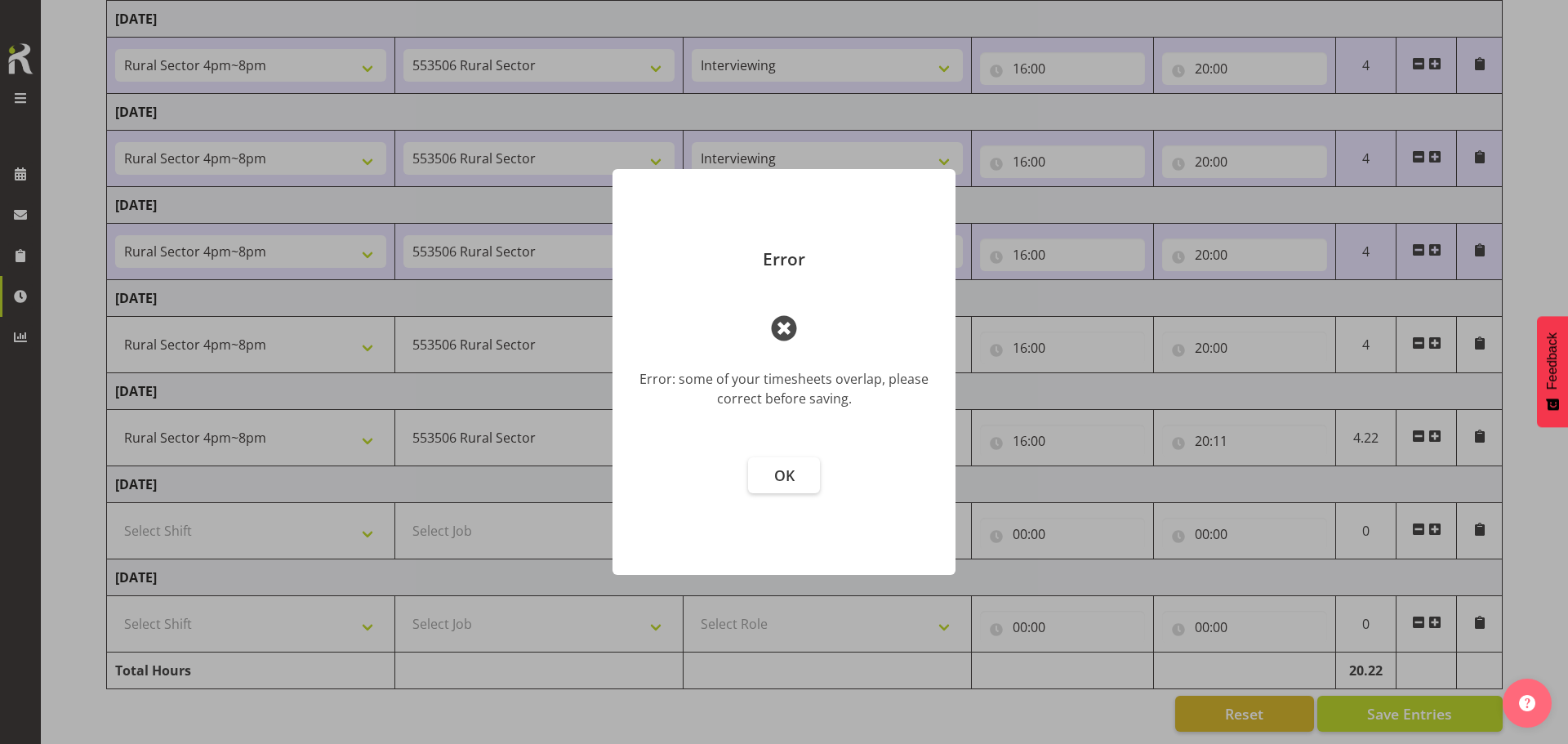
drag, startPoint x: 693, startPoint y: 381, endPoint x: 794, endPoint y: 381, distance: 101.0
click at [731, 381] on div "Error: some of your timesheets overlap, please correct before saving." at bounding box center [783, 388] width 294 height 39
drag, startPoint x: 794, startPoint y: 381, endPoint x: 894, endPoint y: 383, distance: 100.0
click at [769, 382] on div "Error: some of your timesheets overlap, please correct before saving." at bounding box center [783, 388] width 294 height 39
click at [761, 398] on div "Error: some of your timesheets overlap, please correct before saving." at bounding box center [783, 388] width 294 height 39
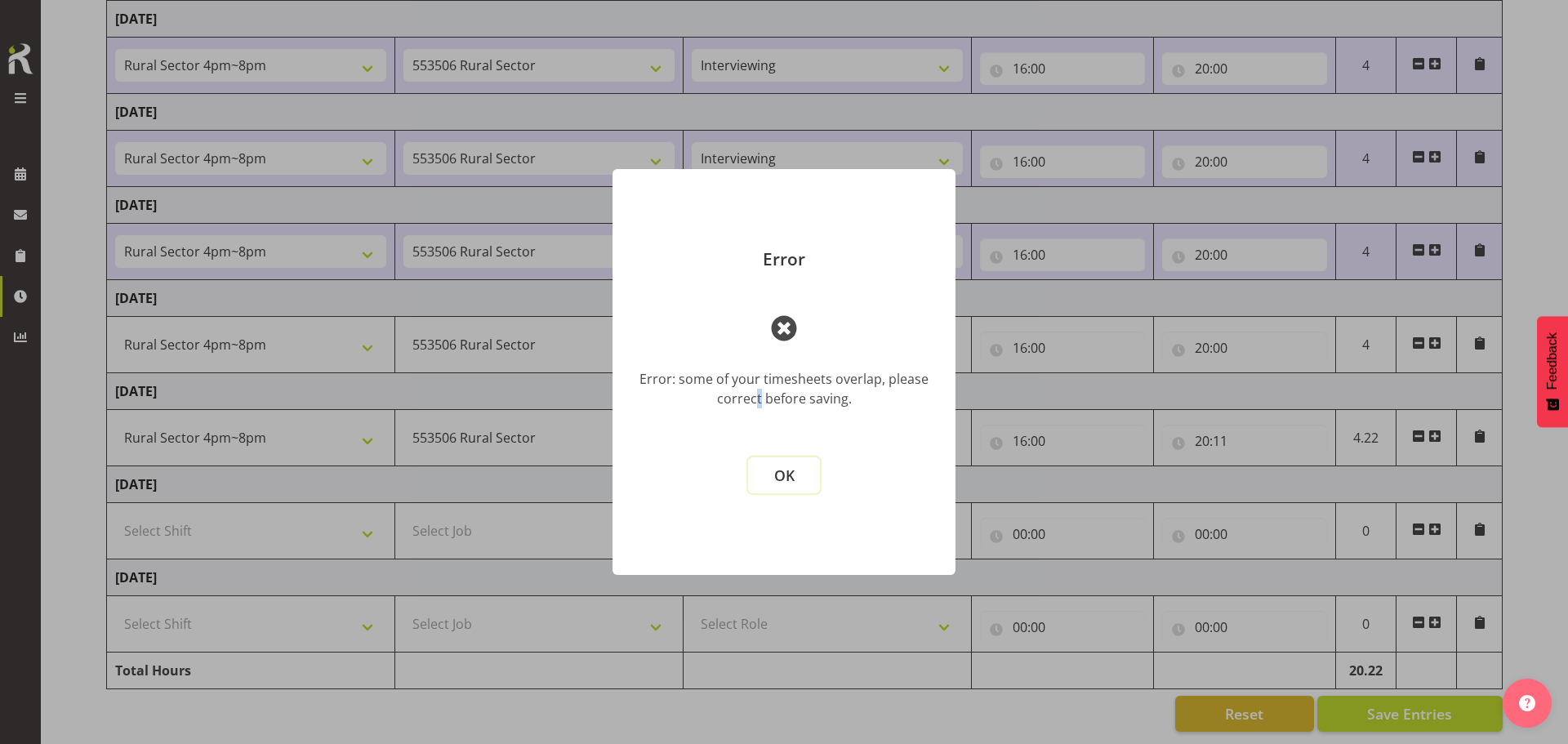
click at [769, 480] on button "OK" at bounding box center [784, 475] width 72 height 36
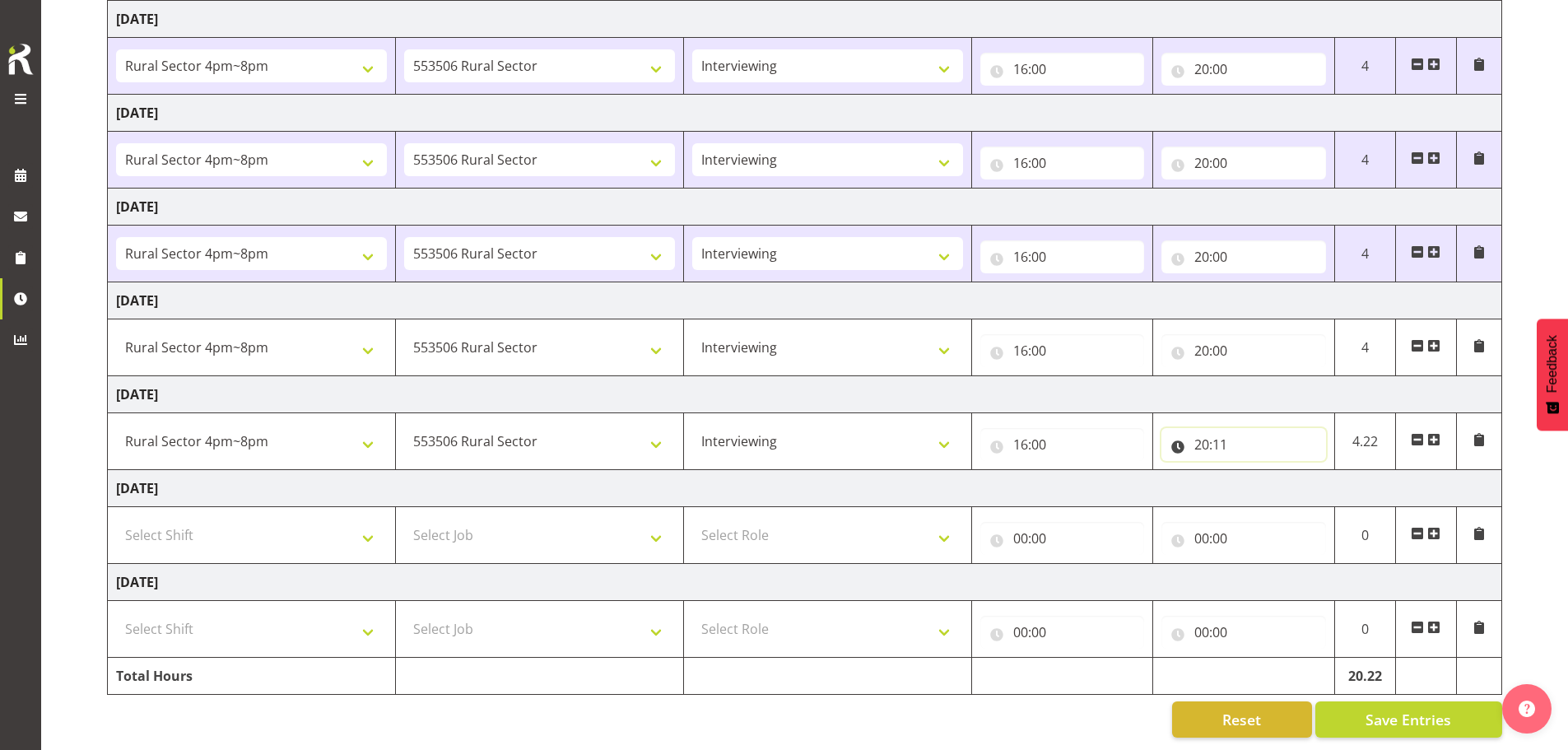
click at [775, 435] on input "20:11" at bounding box center [1243, 444] width 164 height 33
click at [775, 474] on select "00 01 02 03 04 05 06 07 08 09 10 11 12 13 14 15 16 17 18 19 20 21 22 23 24 25 2…" at bounding box center [1317, 487] width 37 height 33
select select "0"
click at [775, 471] on select "00 01 02 03 04 05 06 07 08 09 10 11 12 13 14 15 16 17 18 19 20 21 22 23 24 25 2…" at bounding box center [1317, 487] width 37 height 33
type input "20:00"
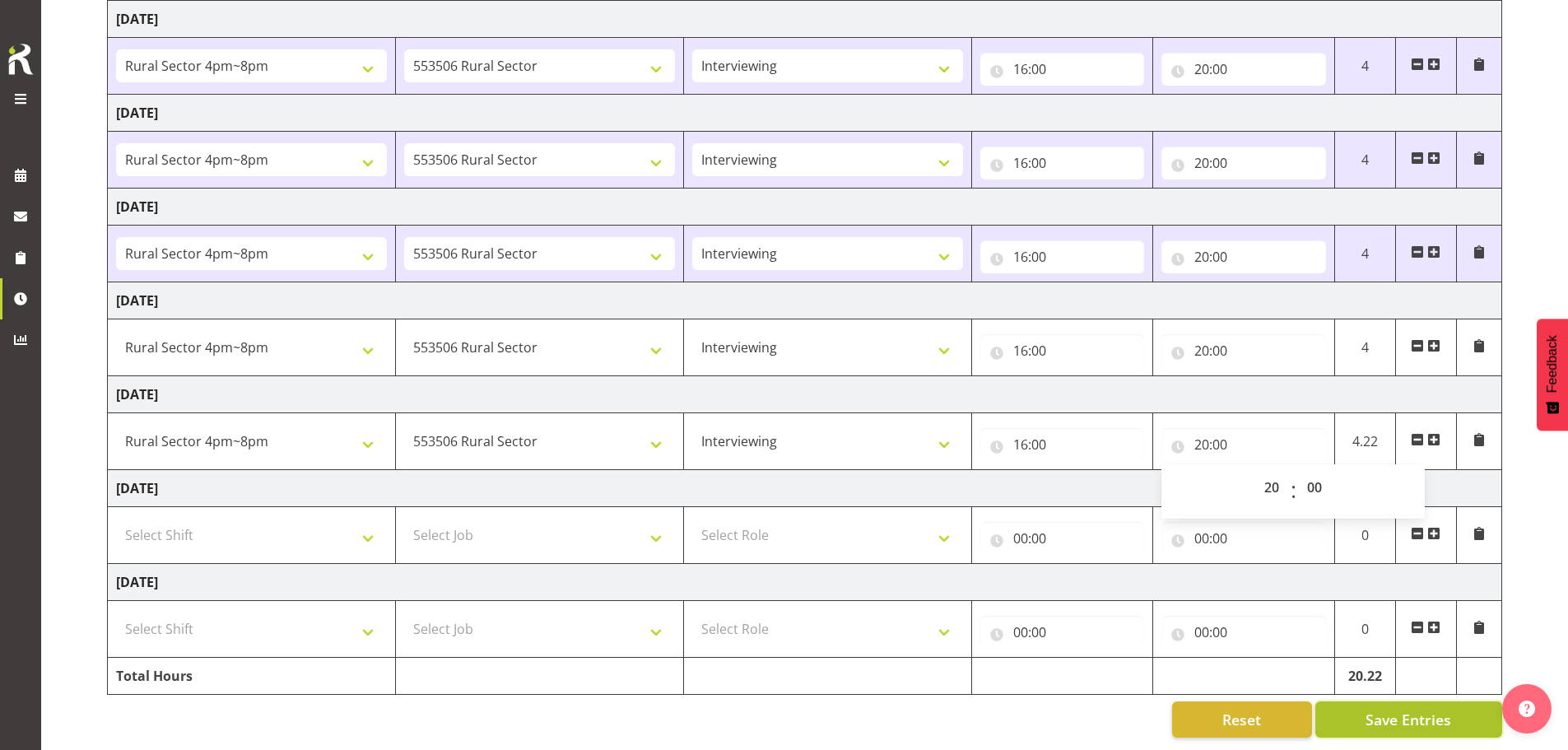
click at [775, 719] on button "Save Entries" at bounding box center [1409, 719] width 187 height 36
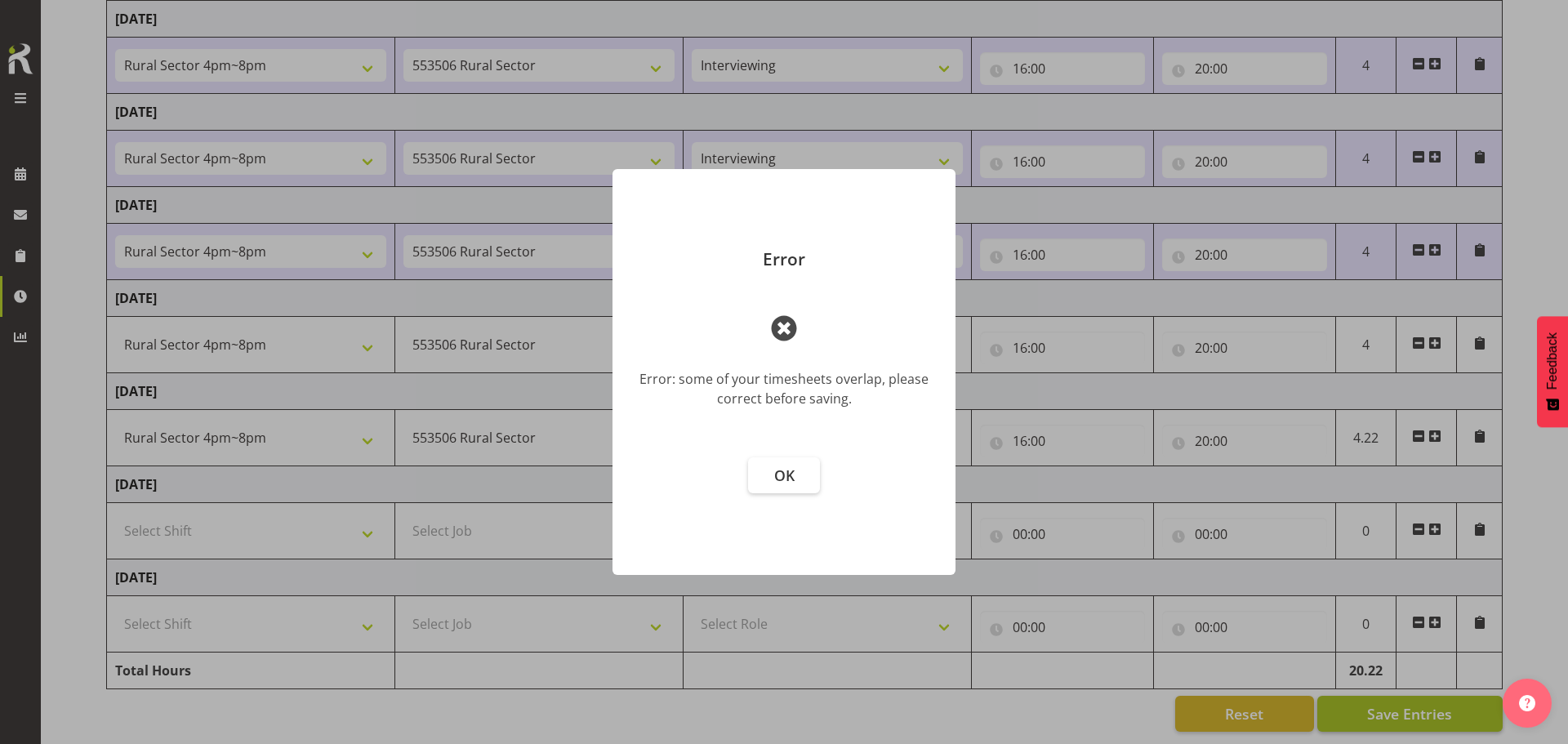
click at [769, 713] on div at bounding box center [784, 372] width 1568 height 744
click at [769, 478] on span "OK" at bounding box center [784, 475] width 20 height 19
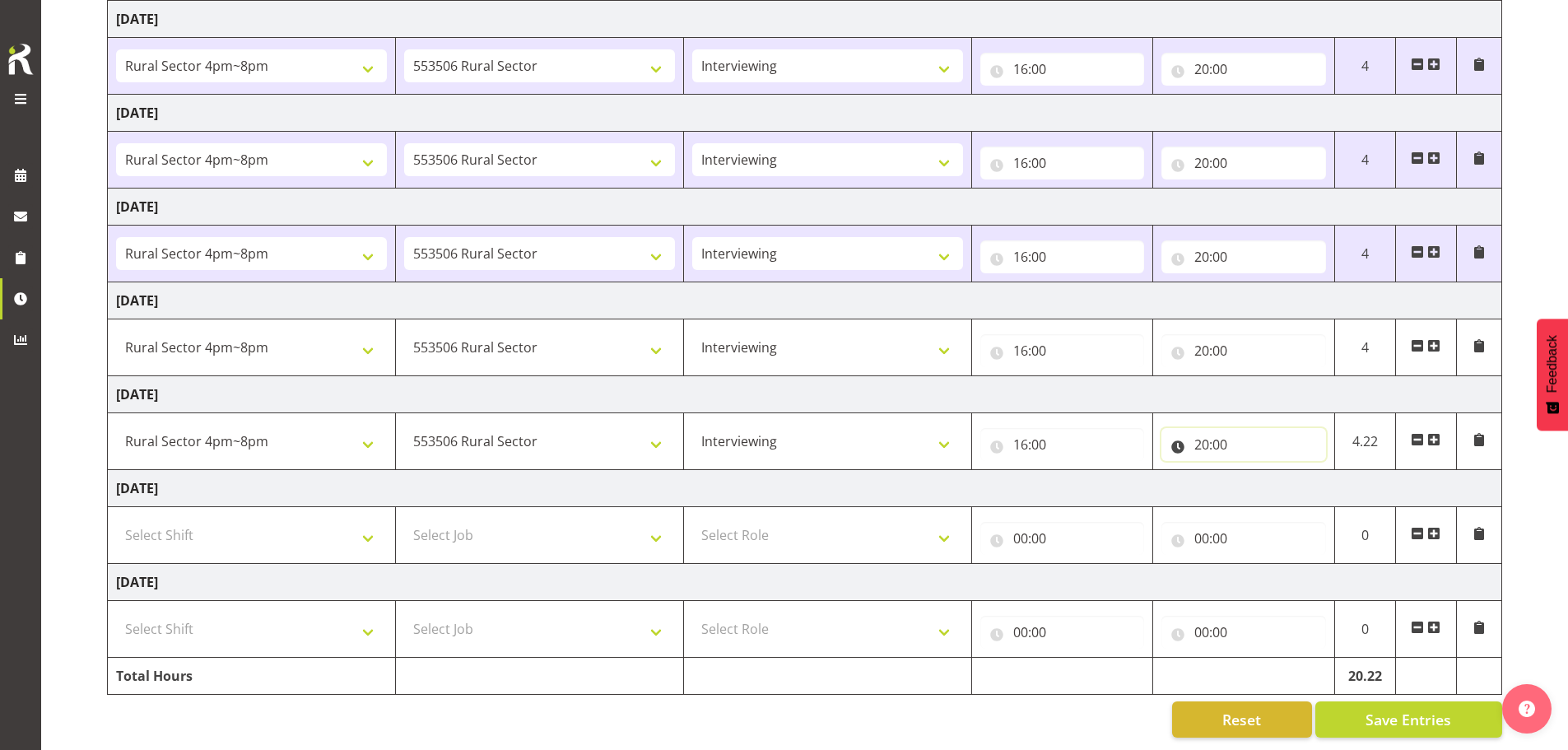
click at [775, 432] on input "20:00" at bounding box center [1243, 444] width 164 height 33
click at [775, 478] on select "00 01 02 03 04 05 06 07 08 09 10 11 12 13 14 15 16 17 18 19 20 21 22 23 24 25 2…" at bounding box center [1317, 487] width 37 height 33
select select "13"
click at [775, 471] on select "00 01 02 03 04 05 06 07 08 09 10 11 12 13 14 15 16 17 18 19 20 21 22 23 24 25 2…" at bounding box center [1317, 487] width 37 height 33
type input "20:13"
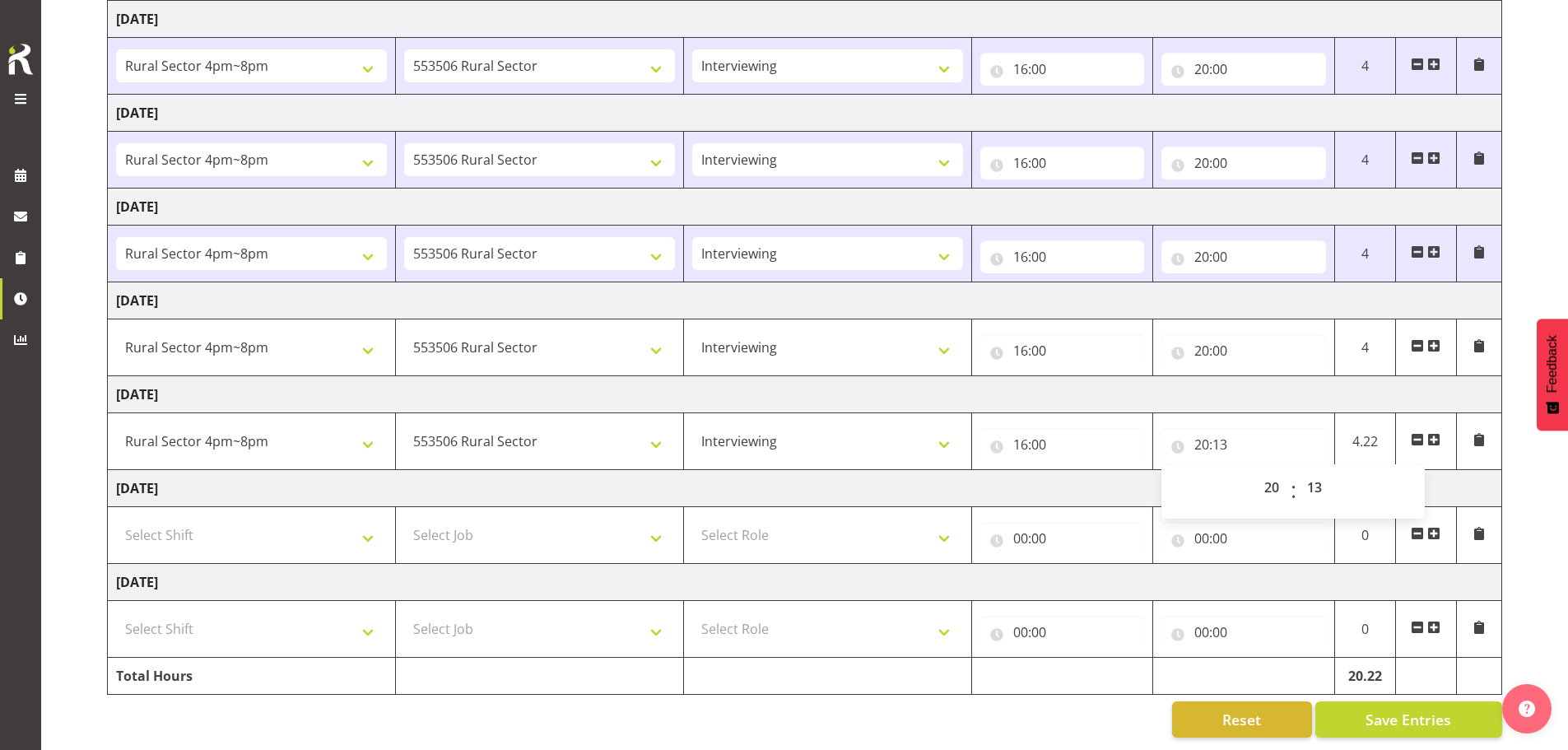
click at [775, 480] on td "[DATE]" at bounding box center [805, 488] width 1394 height 37
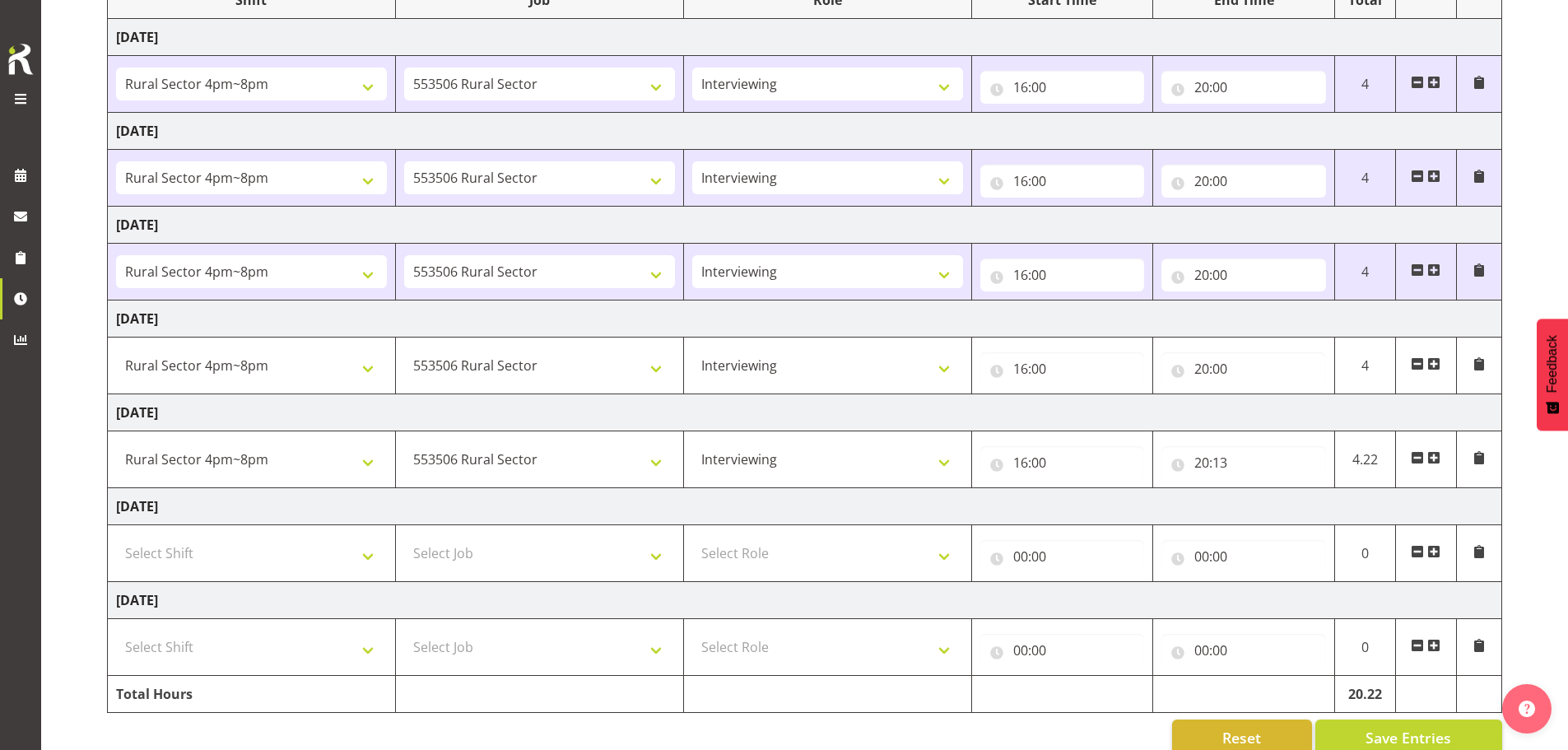
scroll to position [274, 0]
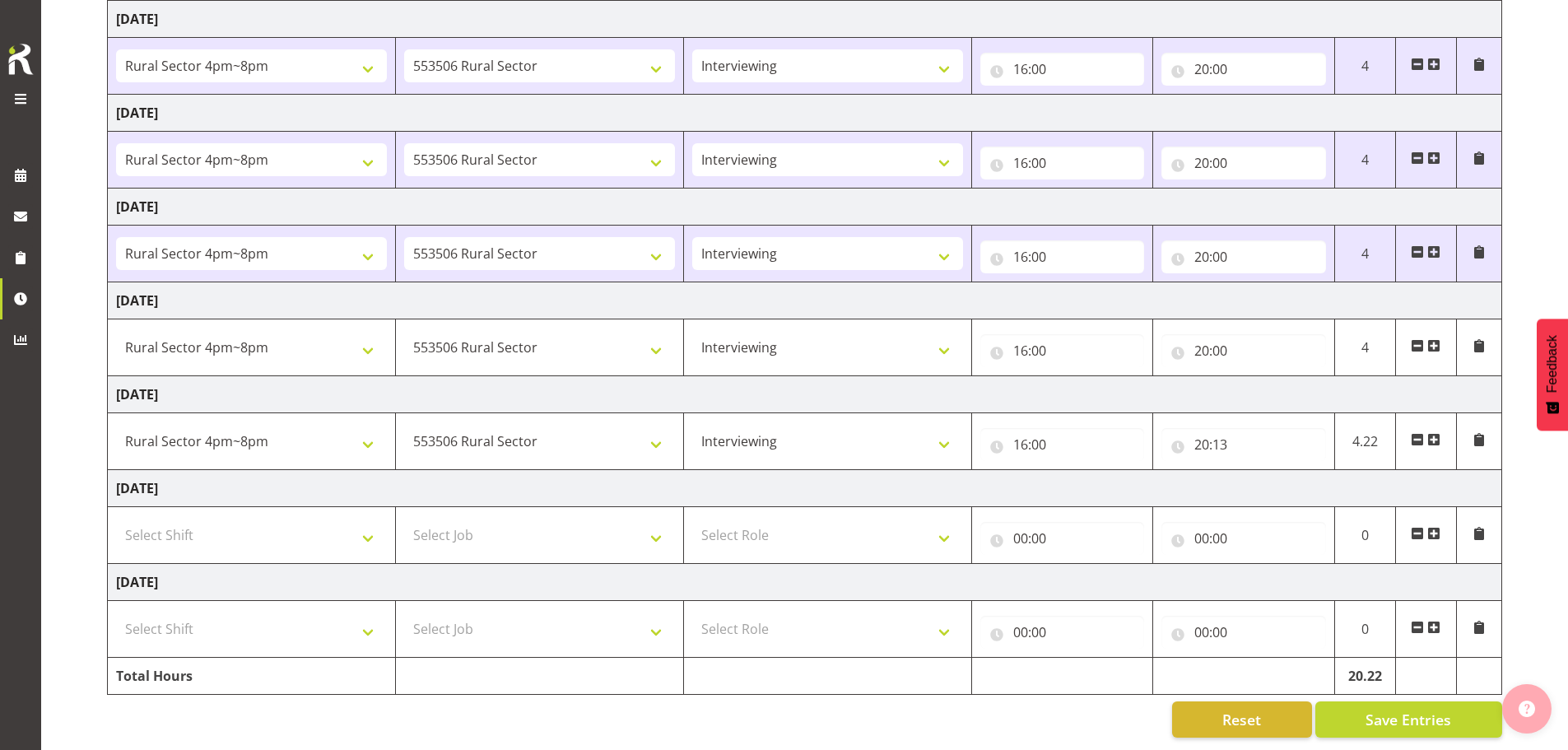
click at [775, 702] on button "button" at bounding box center [1527, 709] width 50 height 50
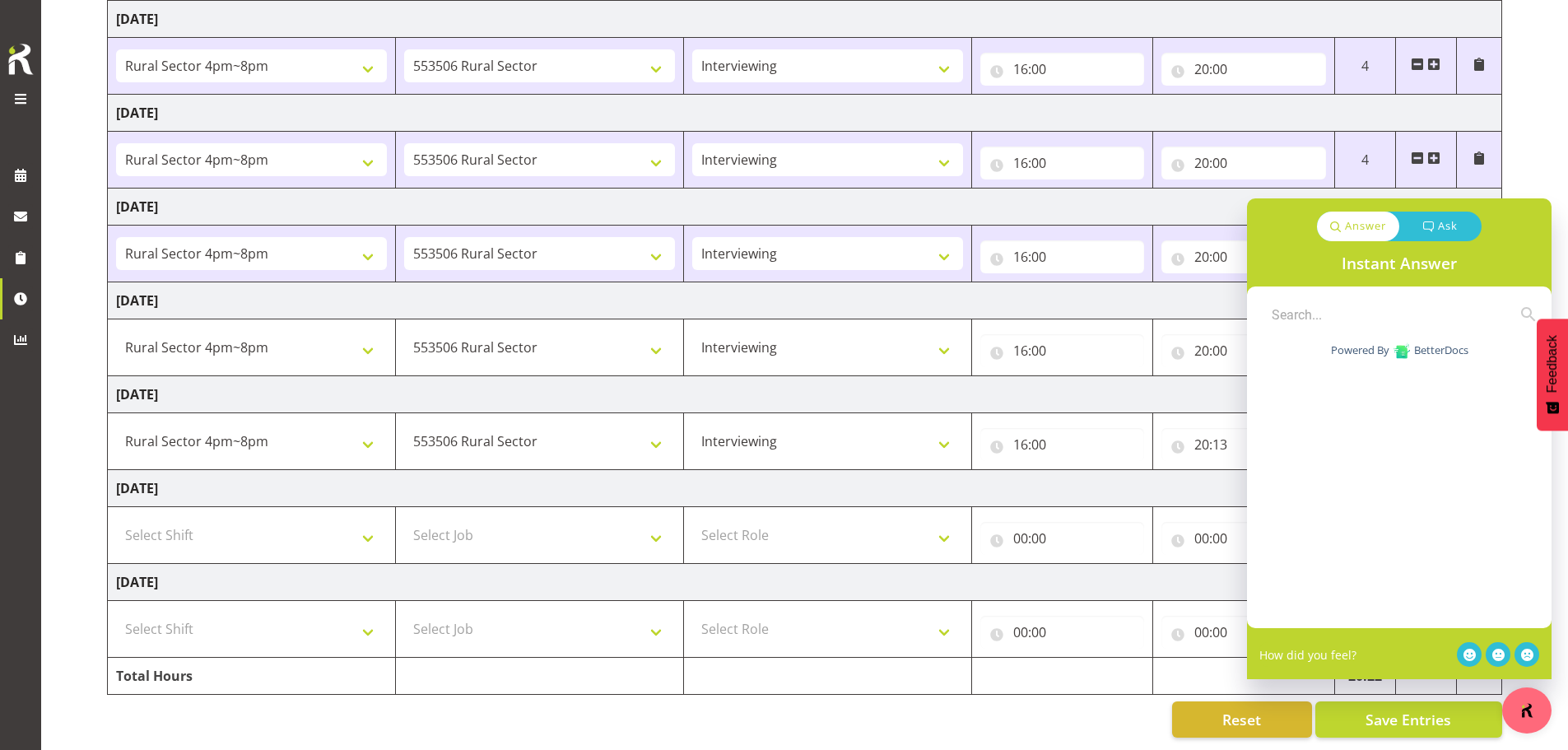
click at [775, 690] on div "September 1st - September 7th 2025 Shift Job Role Start Time End Time Total Mon…" at bounding box center [838, 312] width 1461 height 876
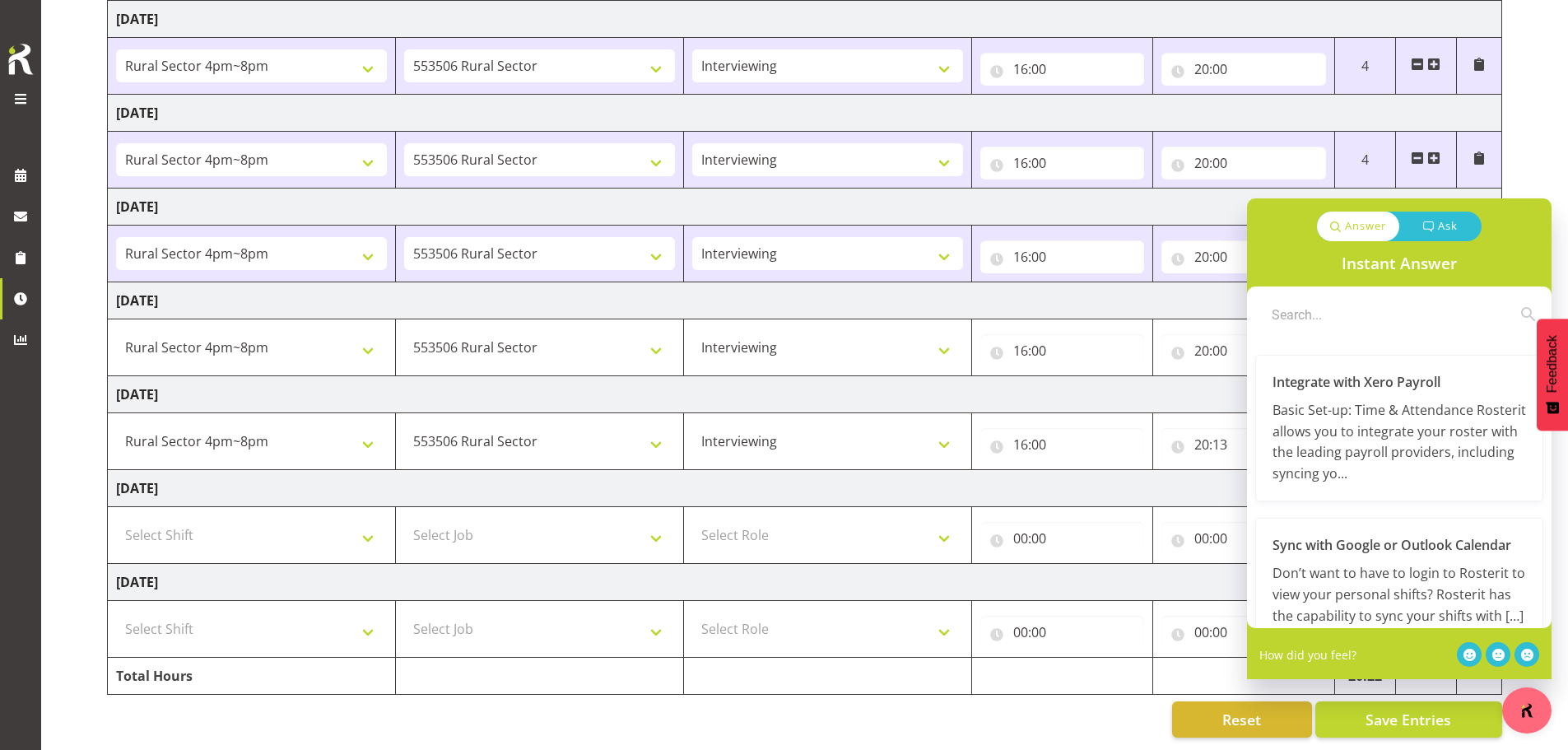
click at [775, 148] on div "September 1st - September 7th 2025 Shift Job Role Start Time End Time Total Mon…" at bounding box center [838, 312] width 1461 height 876
click at [775, 706] on img "button" at bounding box center [1527, 710] width 17 height 17
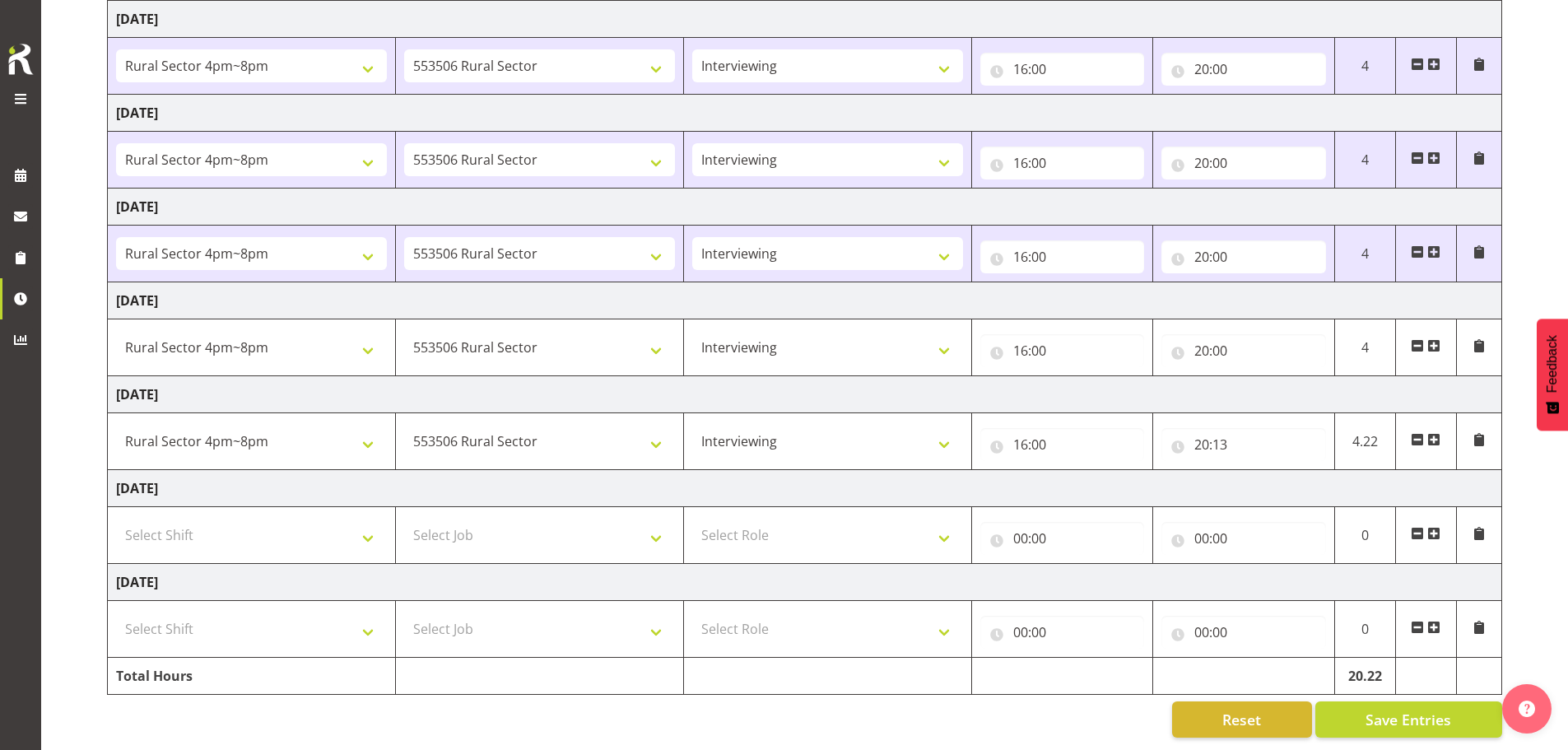
scroll to position [277, 0]
click at [775, 709] on span "Save Entries" at bounding box center [1408, 719] width 85 height 21
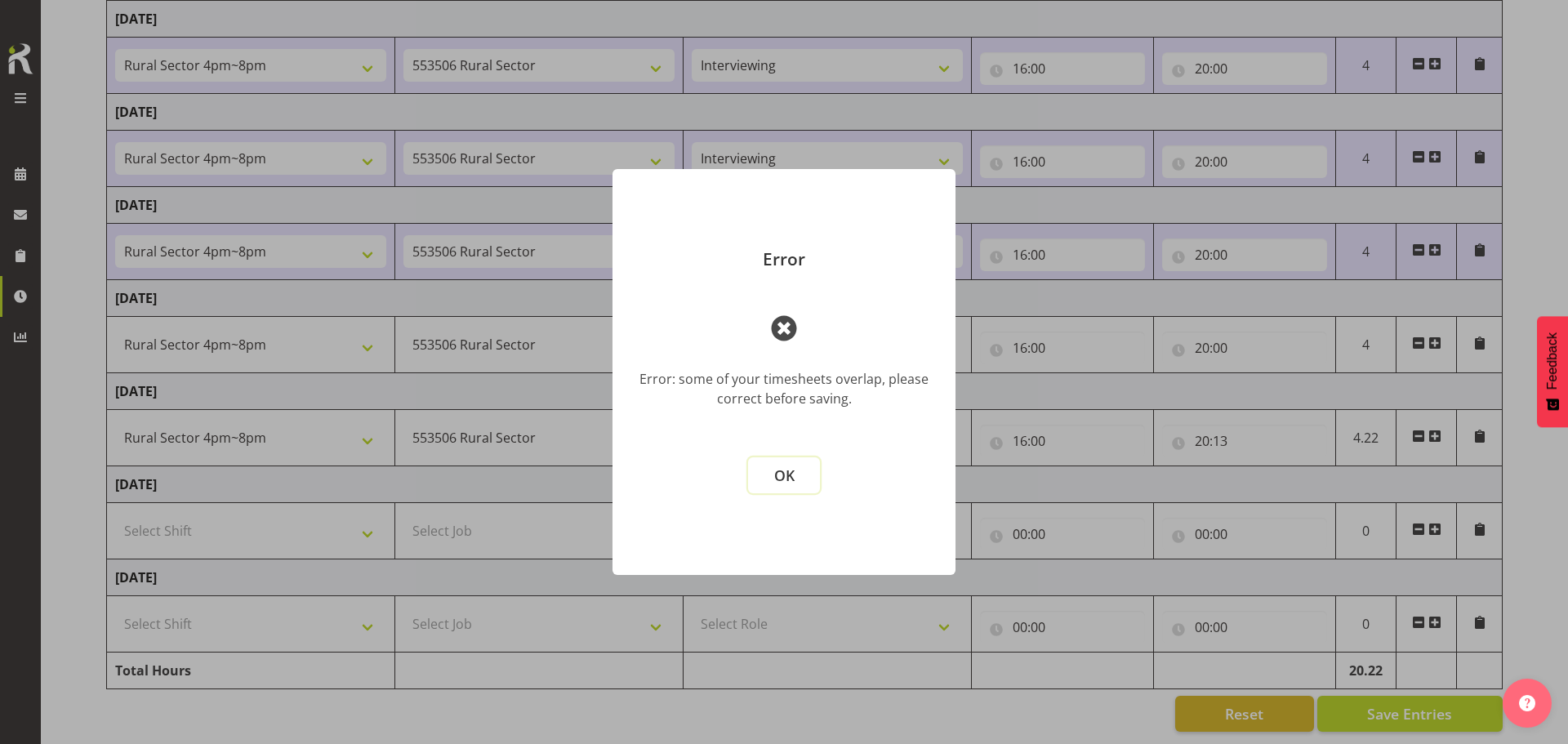
click at [769, 479] on span "OK" at bounding box center [784, 475] width 20 height 19
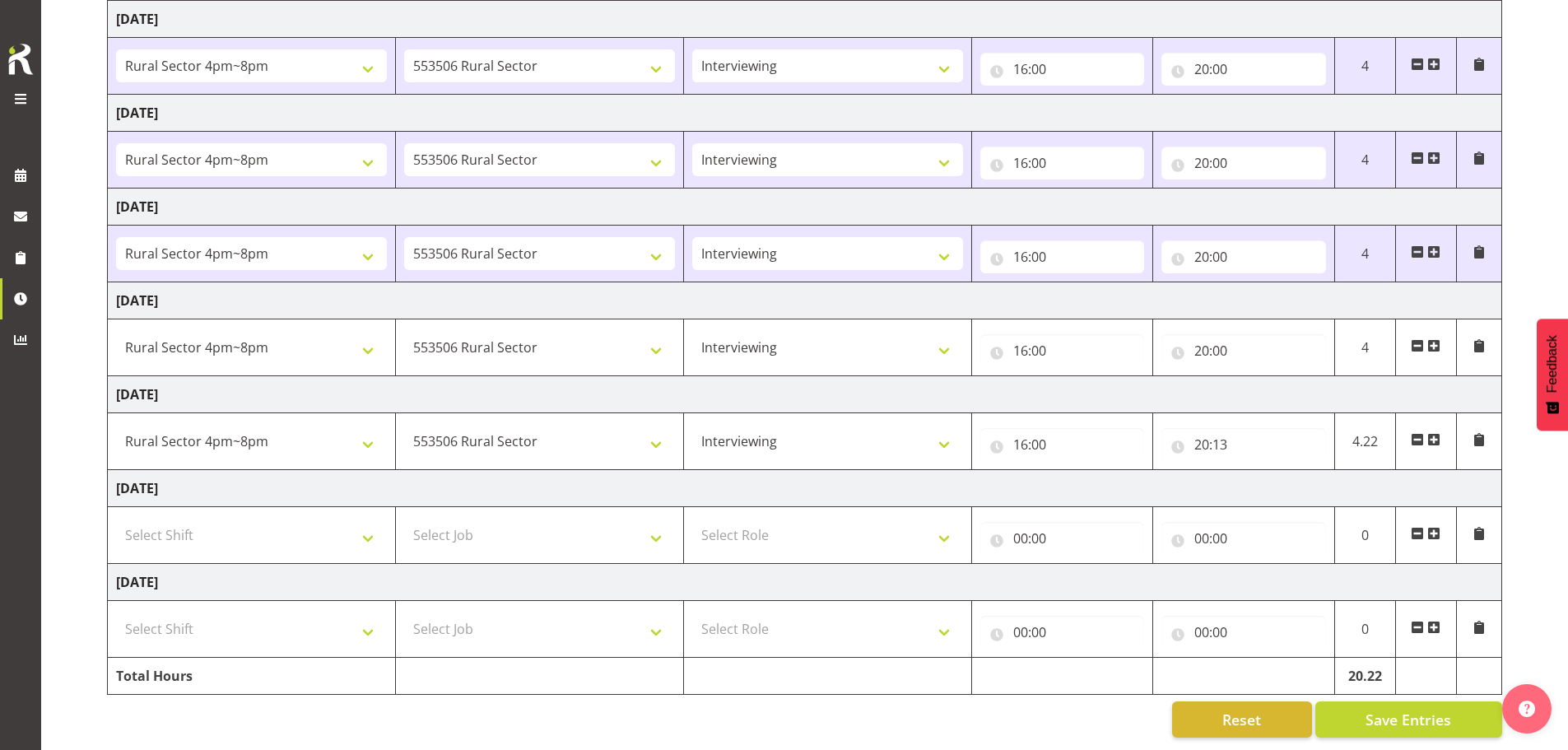
click at [775, 339] on span at bounding box center [1418, 346] width 13 height 13
click at [775, 433] on span at bounding box center [1418, 440] width 13 height 13
click at [775, 339] on span at bounding box center [1479, 346] width 13 height 13
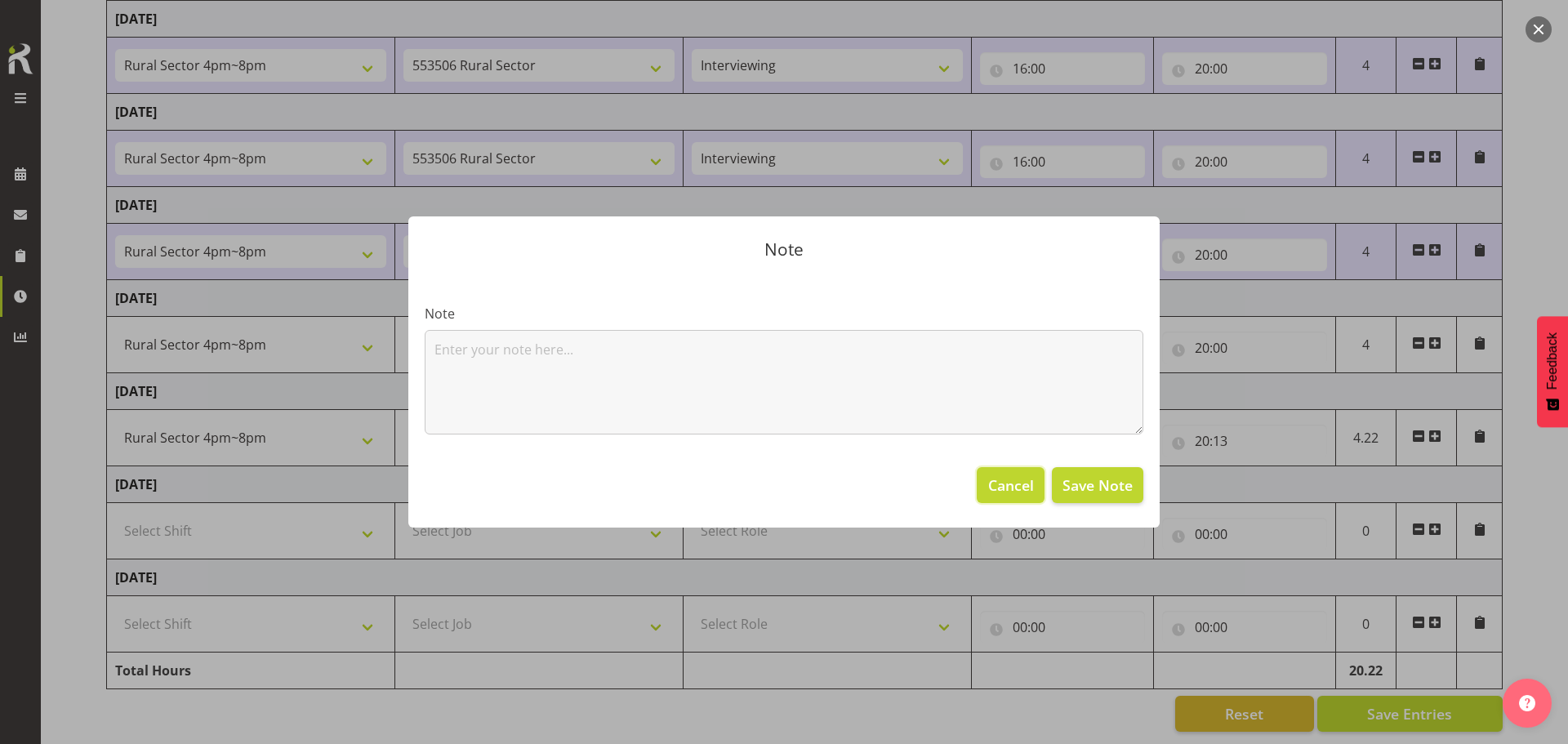
click at [769, 487] on span "Cancel" at bounding box center [1011, 485] width 46 height 21
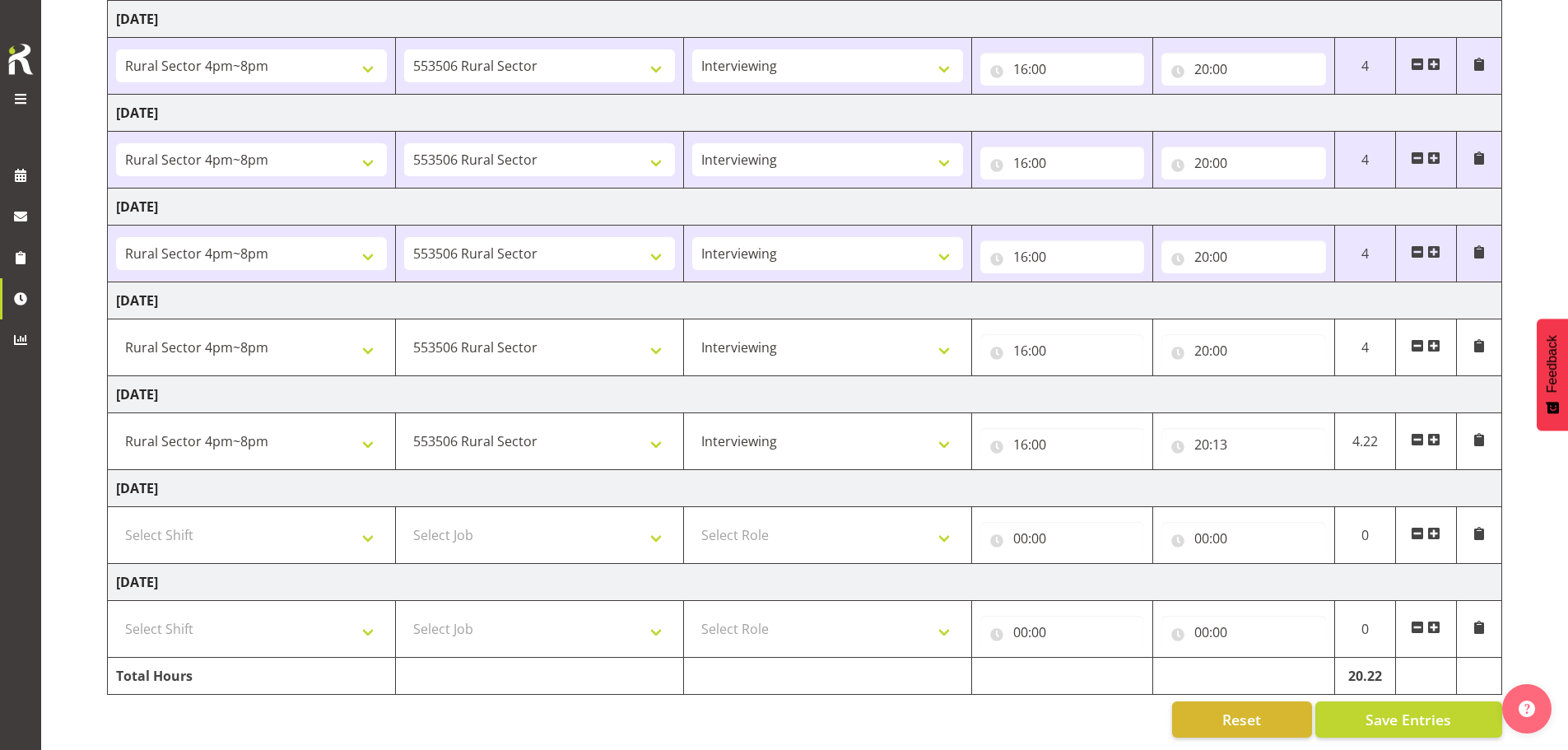
click at [775, 433] on span at bounding box center [1418, 440] width 13 height 13
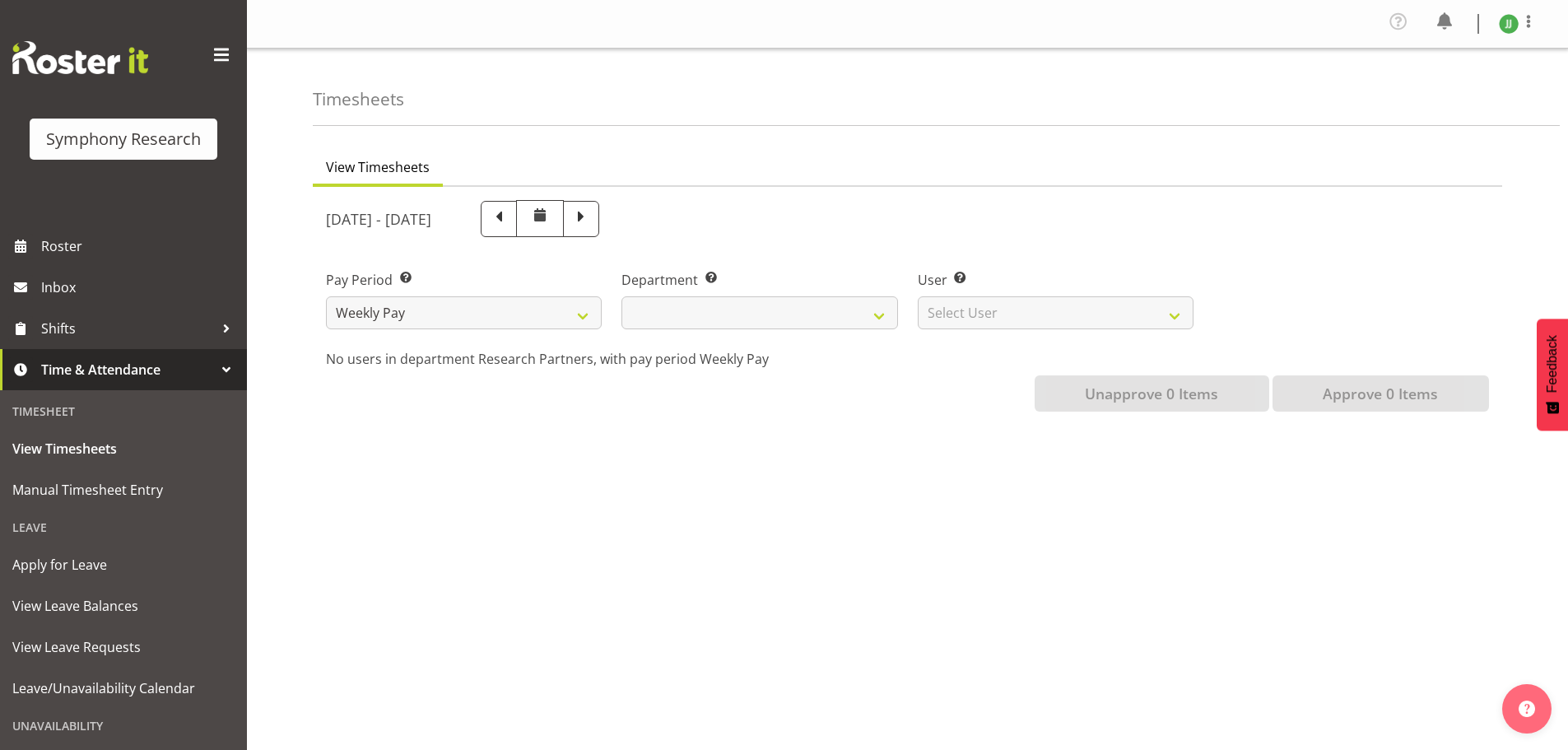
scroll to position [27, 0]
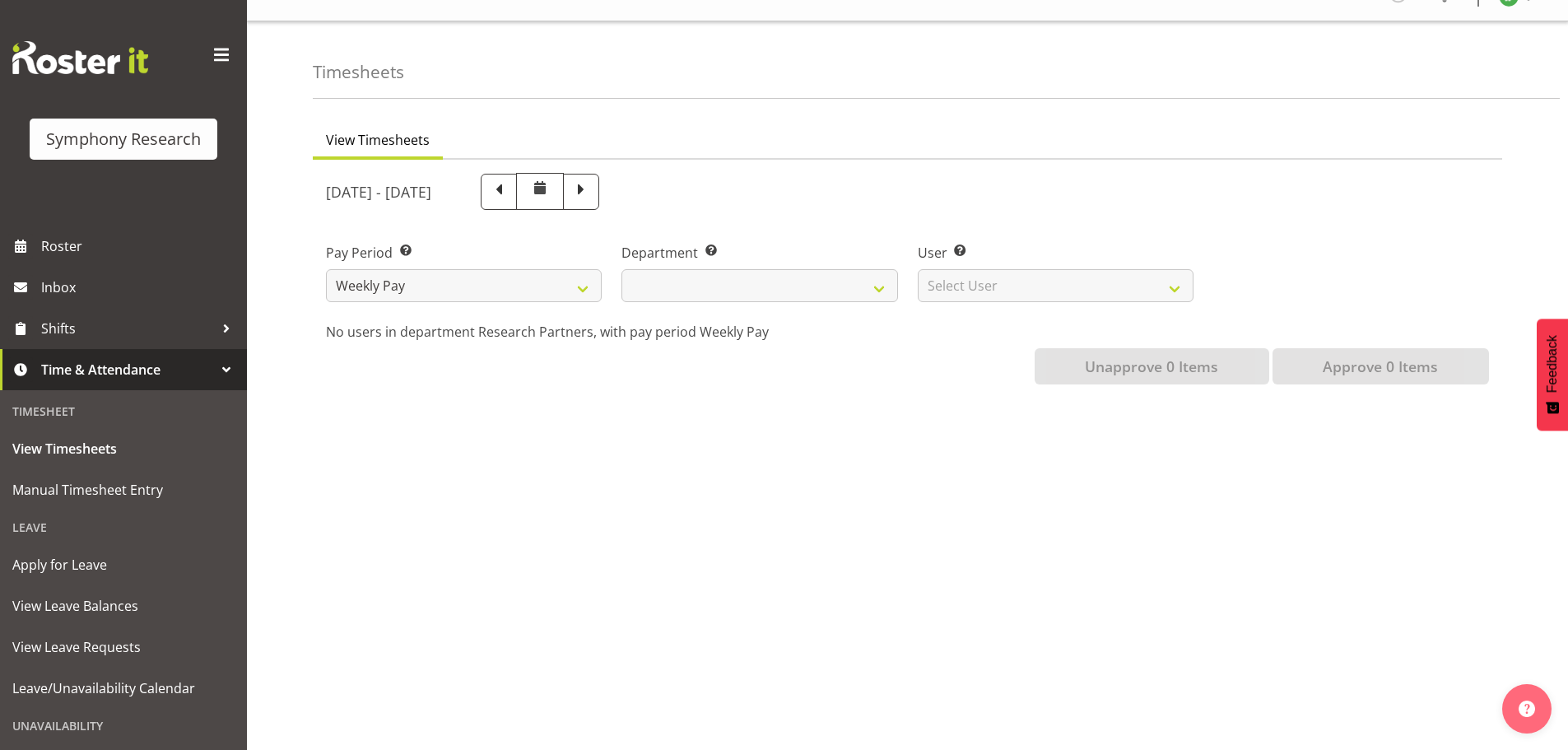
select select
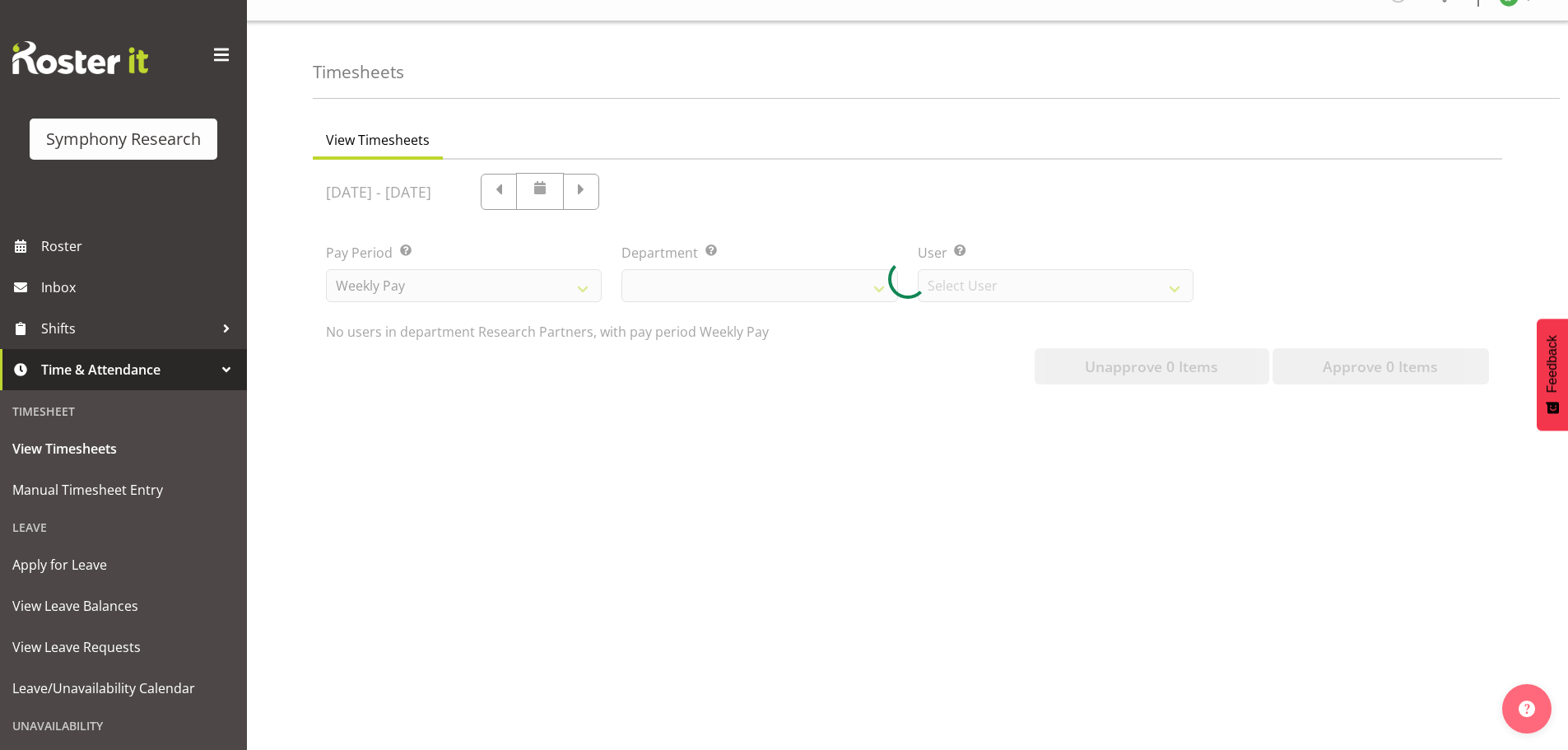
select select
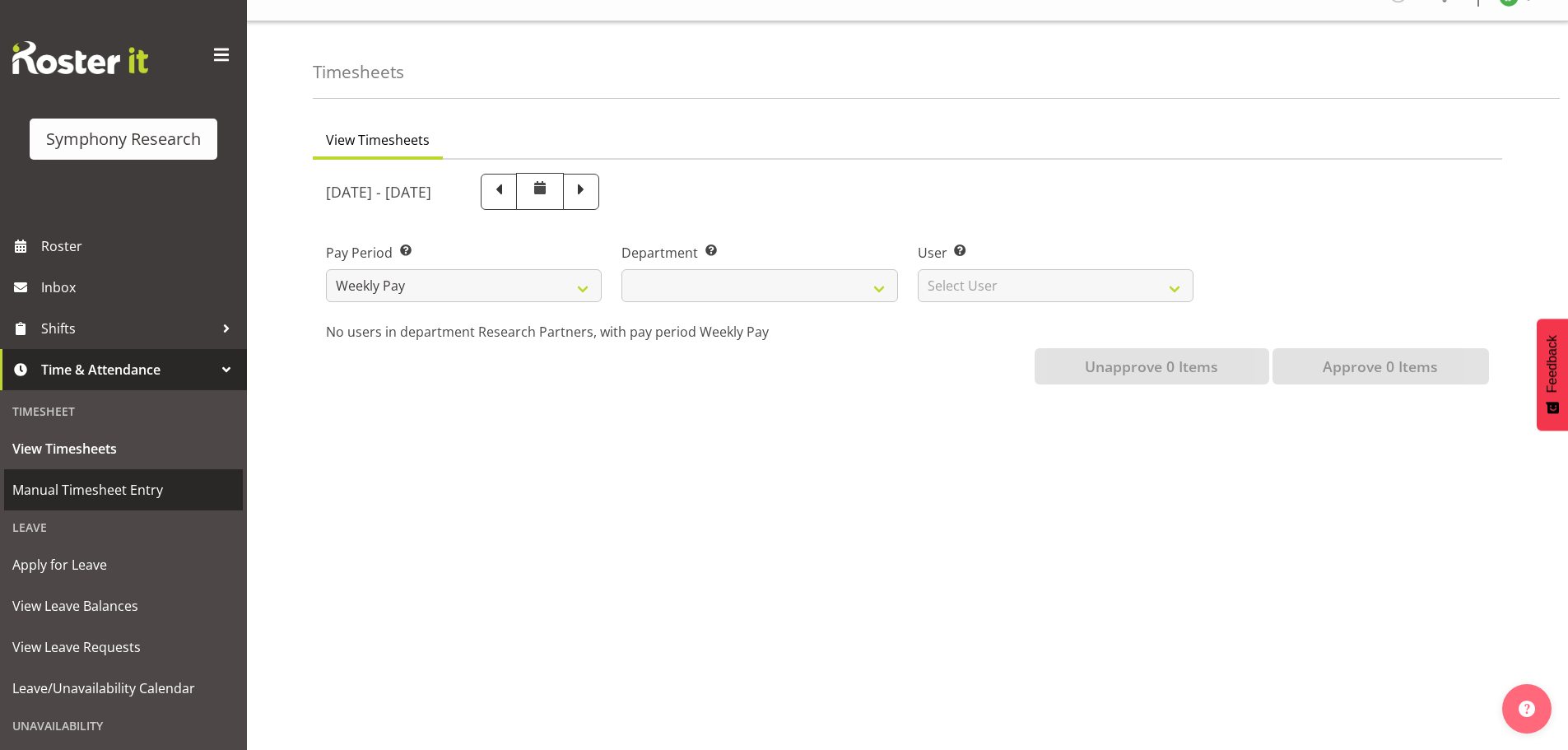
click at [103, 494] on span "Manual Timesheet Entry" at bounding box center [123, 489] width 222 height 24
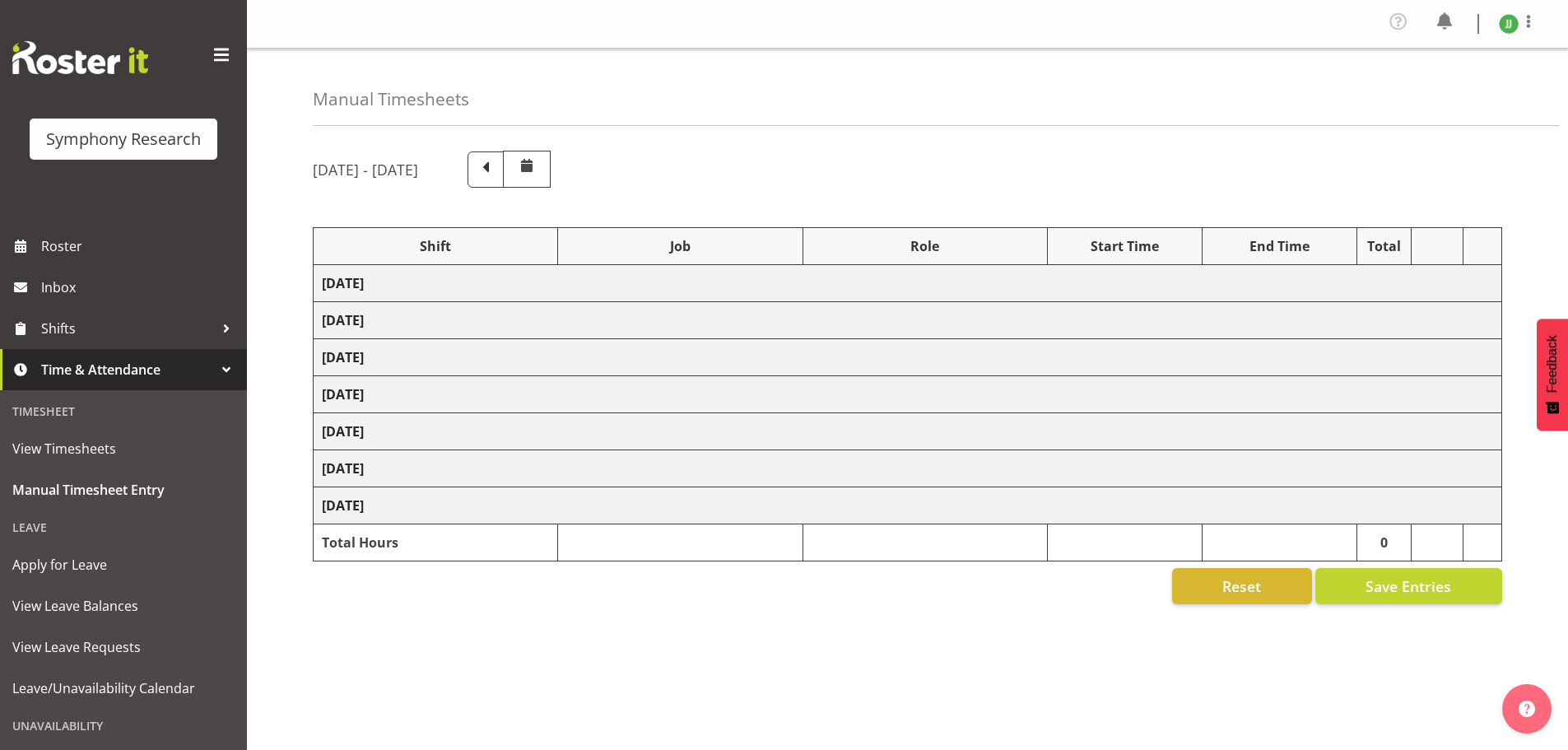
select select "81298"
select select "10587"
select select "47"
select select "81298"
select select "10587"
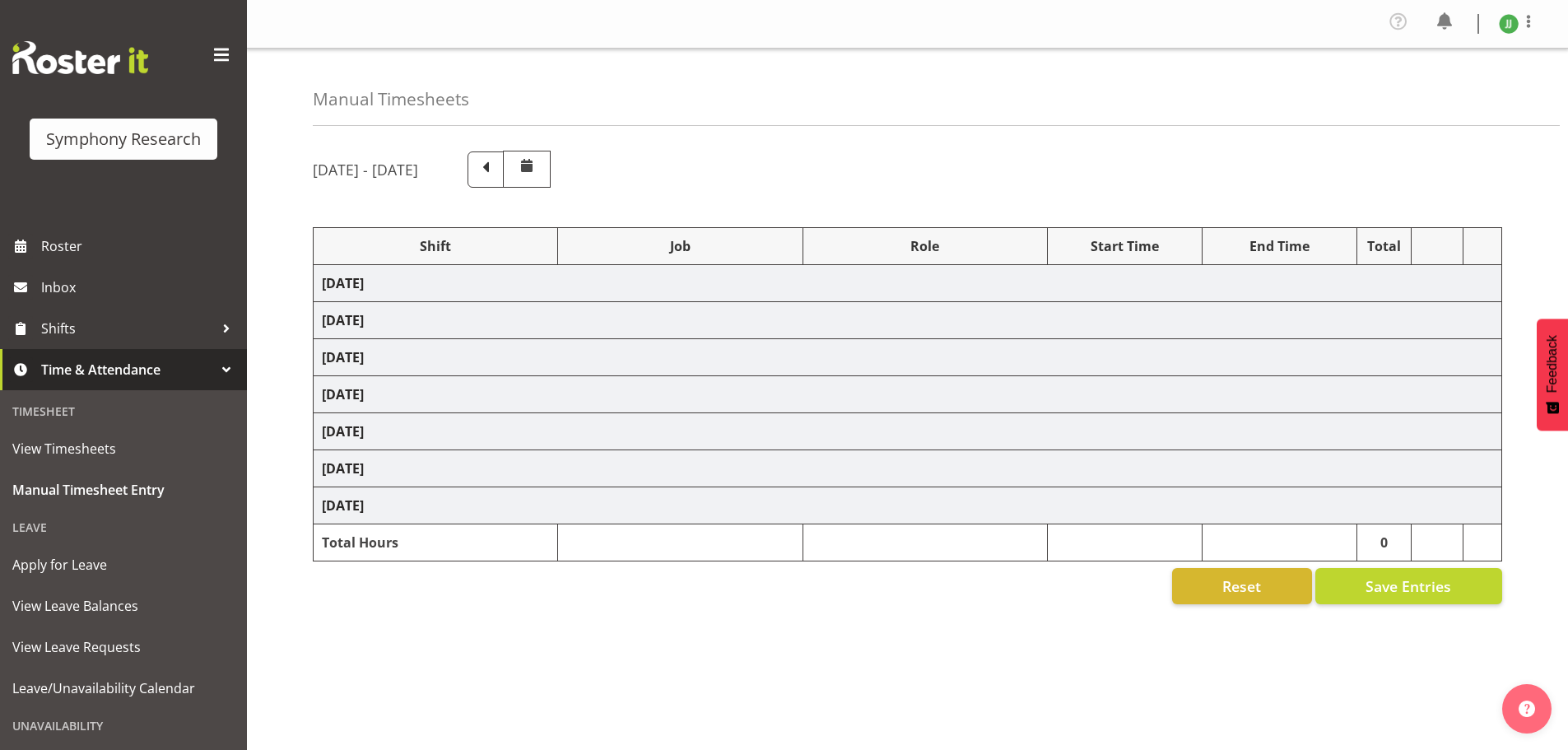
select select "47"
select select "81298"
select select "10587"
select select "47"
select select "81298"
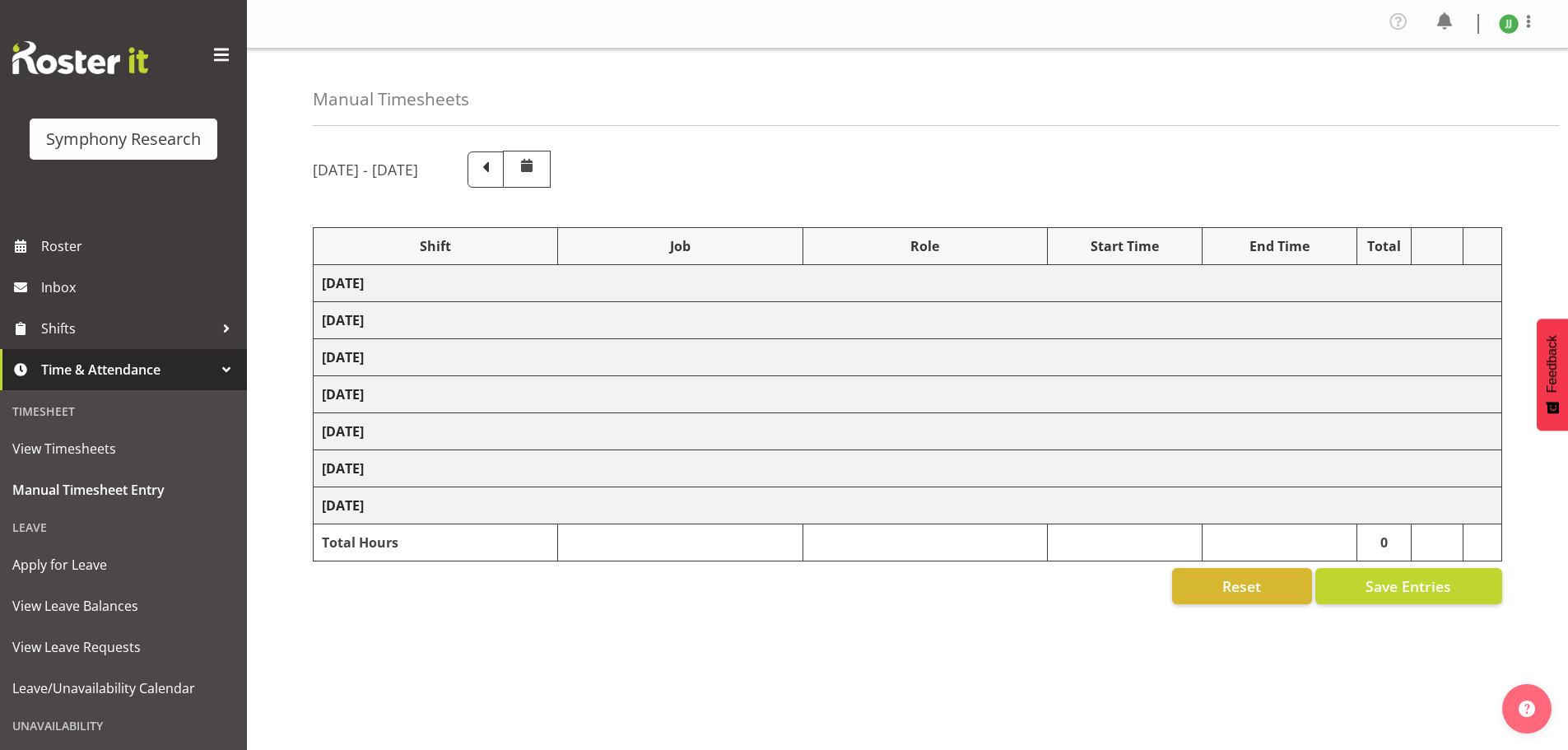
select select "10587"
select select "47"
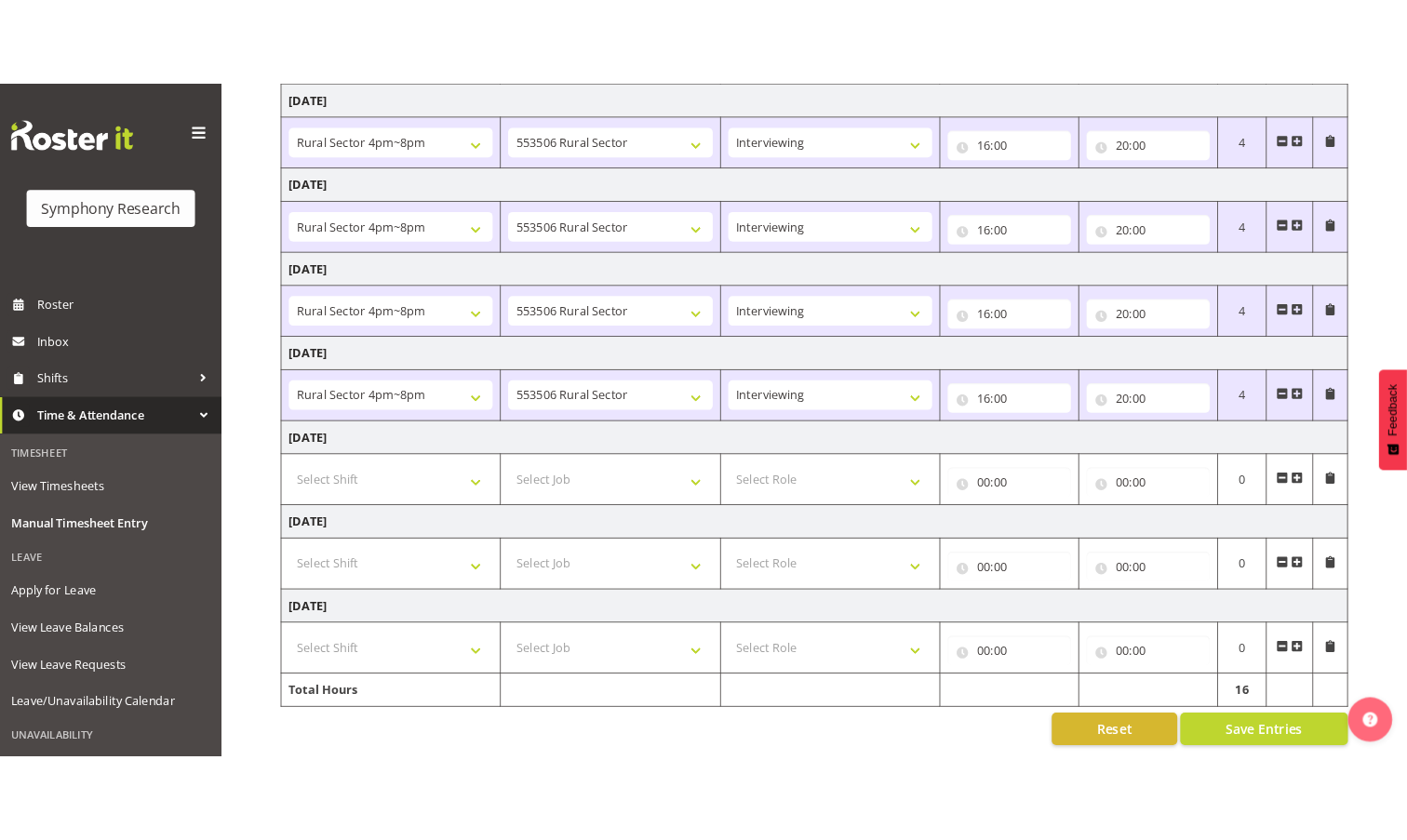
scroll to position [313, 0]
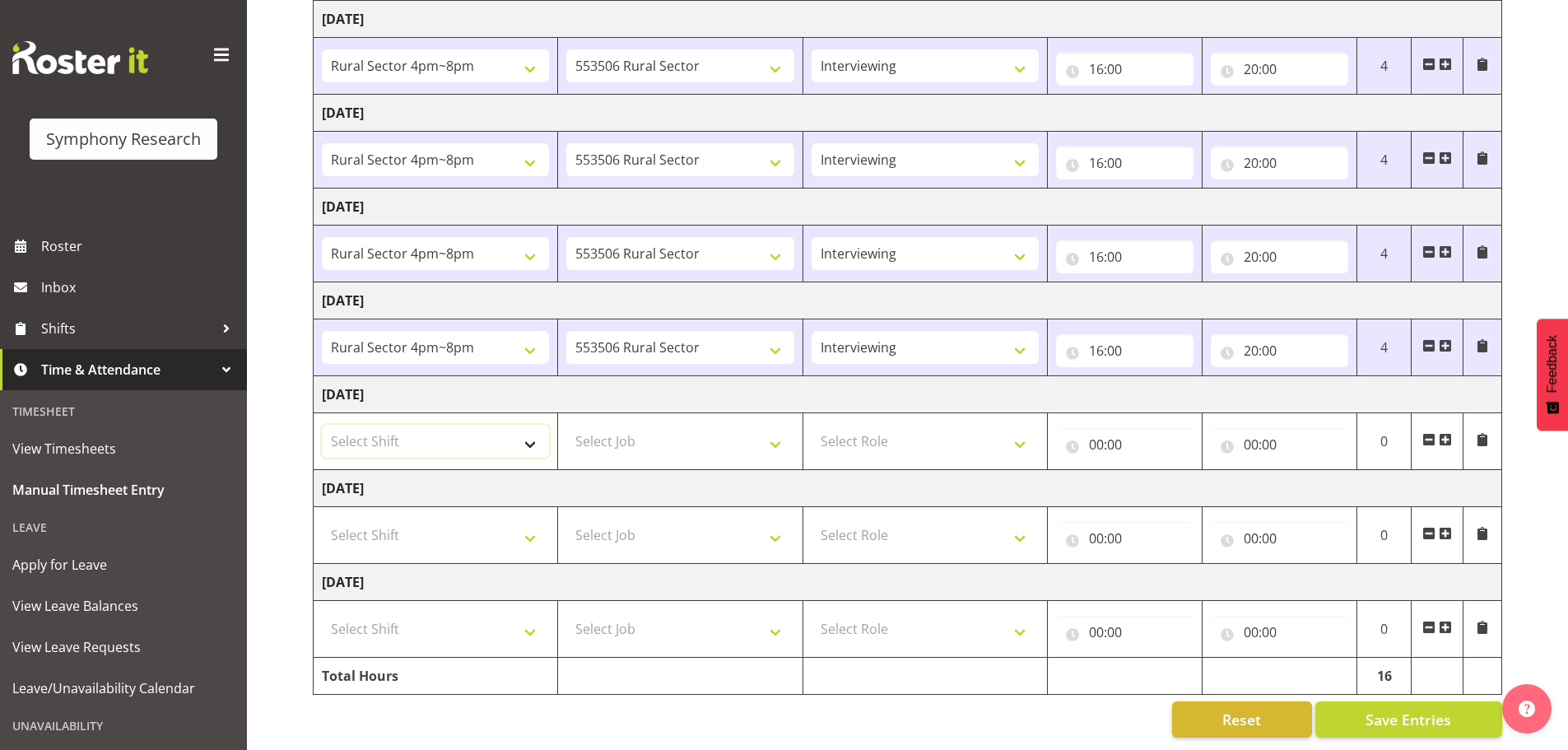
click at [486, 428] on select "Select Shift !!Weekend Residential (Roster IT Shift Label) *Business 9/10am ~ 4…" at bounding box center [435, 441] width 227 height 33
click at [515, 447] on td "Select Shift !!Weekend Residential (Roster IT Shift Label) *Business 9/10am ~ 4…" at bounding box center [436, 441] width 245 height 57
click at [523, 440] on select "Select Shift !!Weekend Residential (Roster IT Shift Label) *Business 9/10am ~ 4…" at bounding box center [435, 441] width 227 height 33
select select "81298"
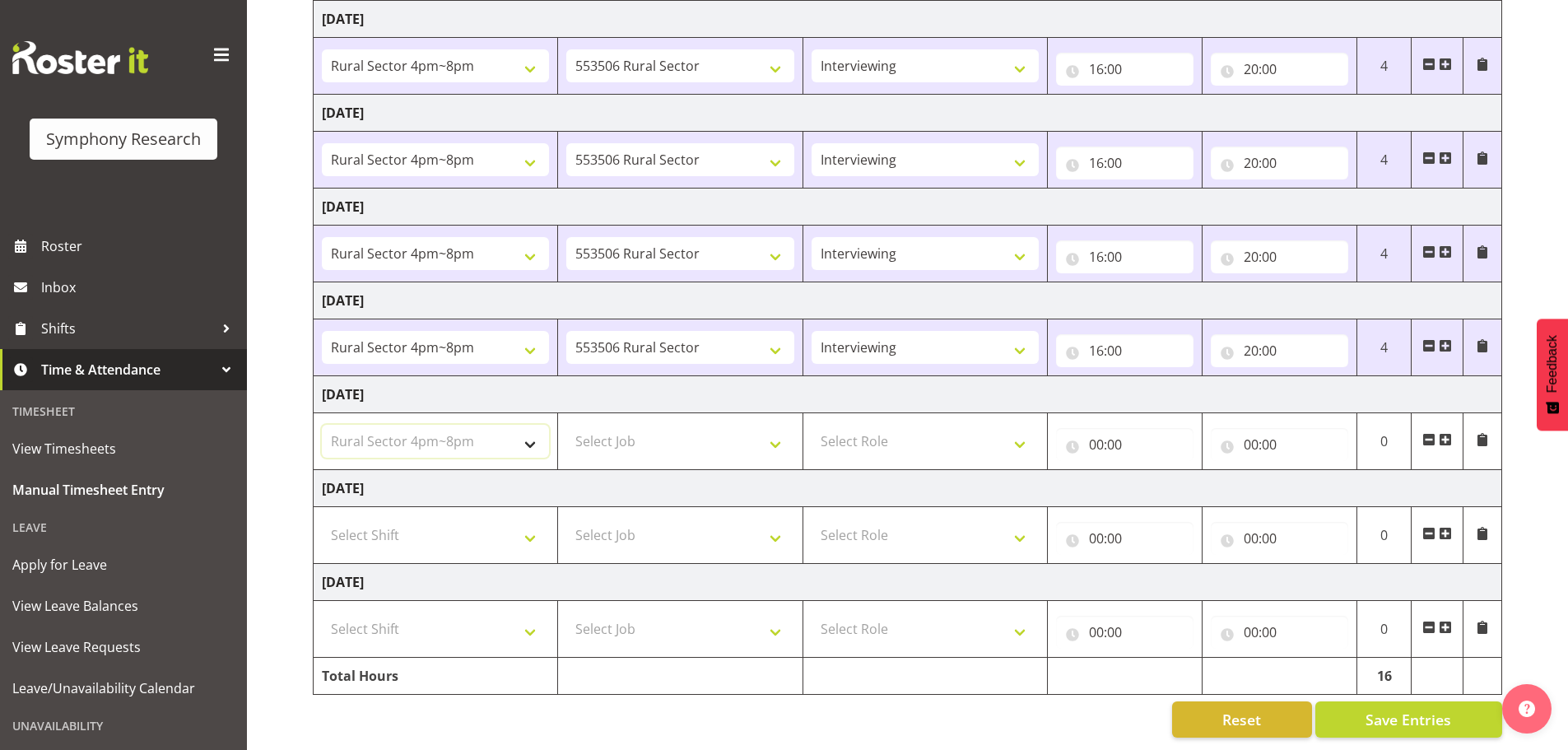
click at [322, 425] on select "Select Shift !!Weekend Residential (Roster IT Shift Label) *Business 9/10am ~ 4…" at bounding box center [435, 441] width 227 height 33
click at [709, 428] on select "Select Job 550060 IF Admin 553492 World Poll Aus Wave 2 Main 2025 553493 World …" at bounding box center [679, 441] width 227 height 33
select select "10587"
click at [566, 425] on select "Select Job 550060 IF Admin 553492 World Poll Aus Wave 2 Main 2025 553493 World …" at bounding box center [679, 441] width 227 height 33
click at [947, 425] on select "Select Role Briefing Interviewing" at bounding box center [924, 441] width 227 height 33
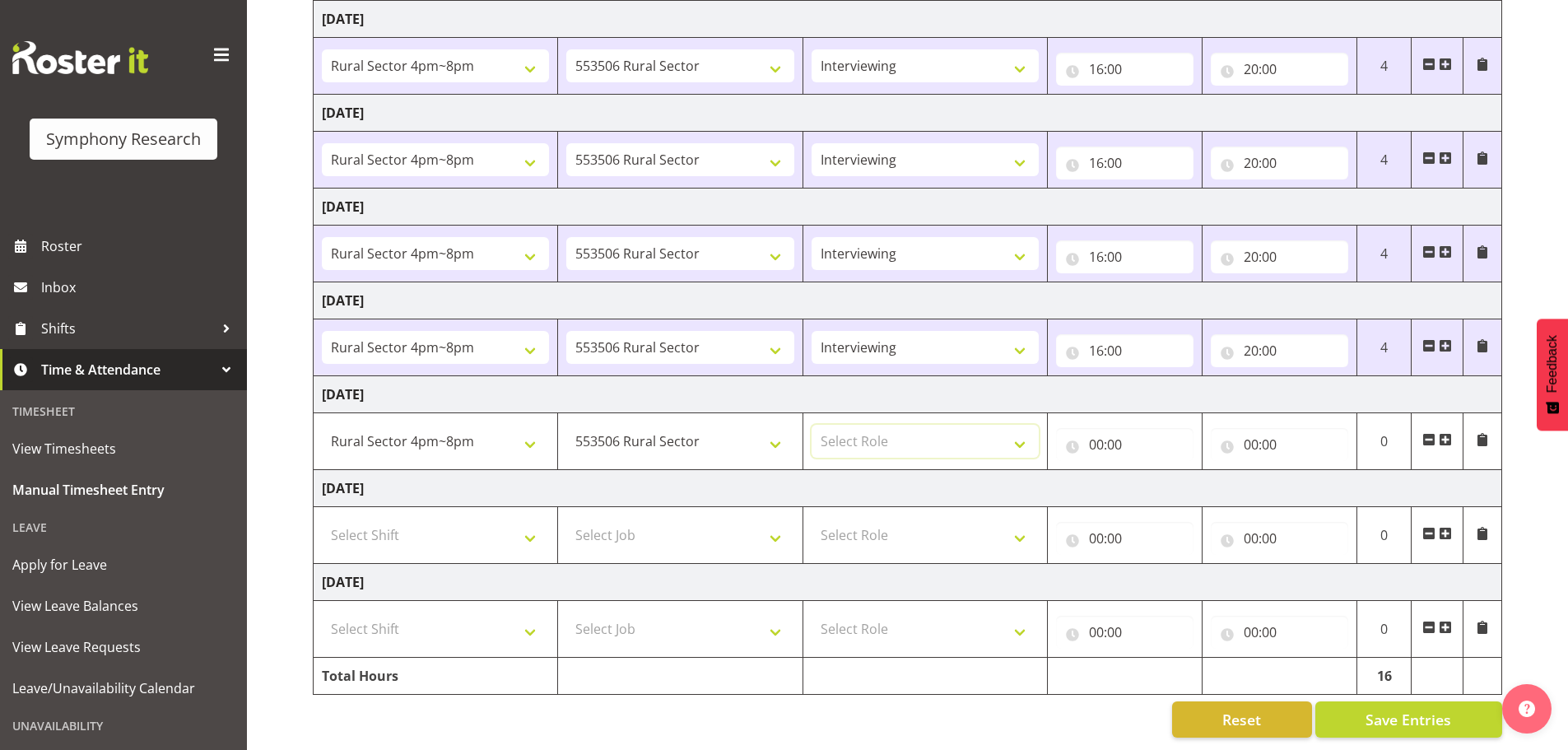
select select "47"
click at [811, 425] on select "Select Role Briefing Interviewing" at bounding box center [924, 441] width 227 height 33
click at [1098, 434] on input "00:00" at bounding box center [1124, 444] width 137 height 33
click at [1171, 477] on select "00 01 02 03 04 05 06 07 08 09 10 11 12 13 14 15 16 17 18 19 20 21 22 23" at bounding box center [1168, 487] width 37 height 33
select select "16"
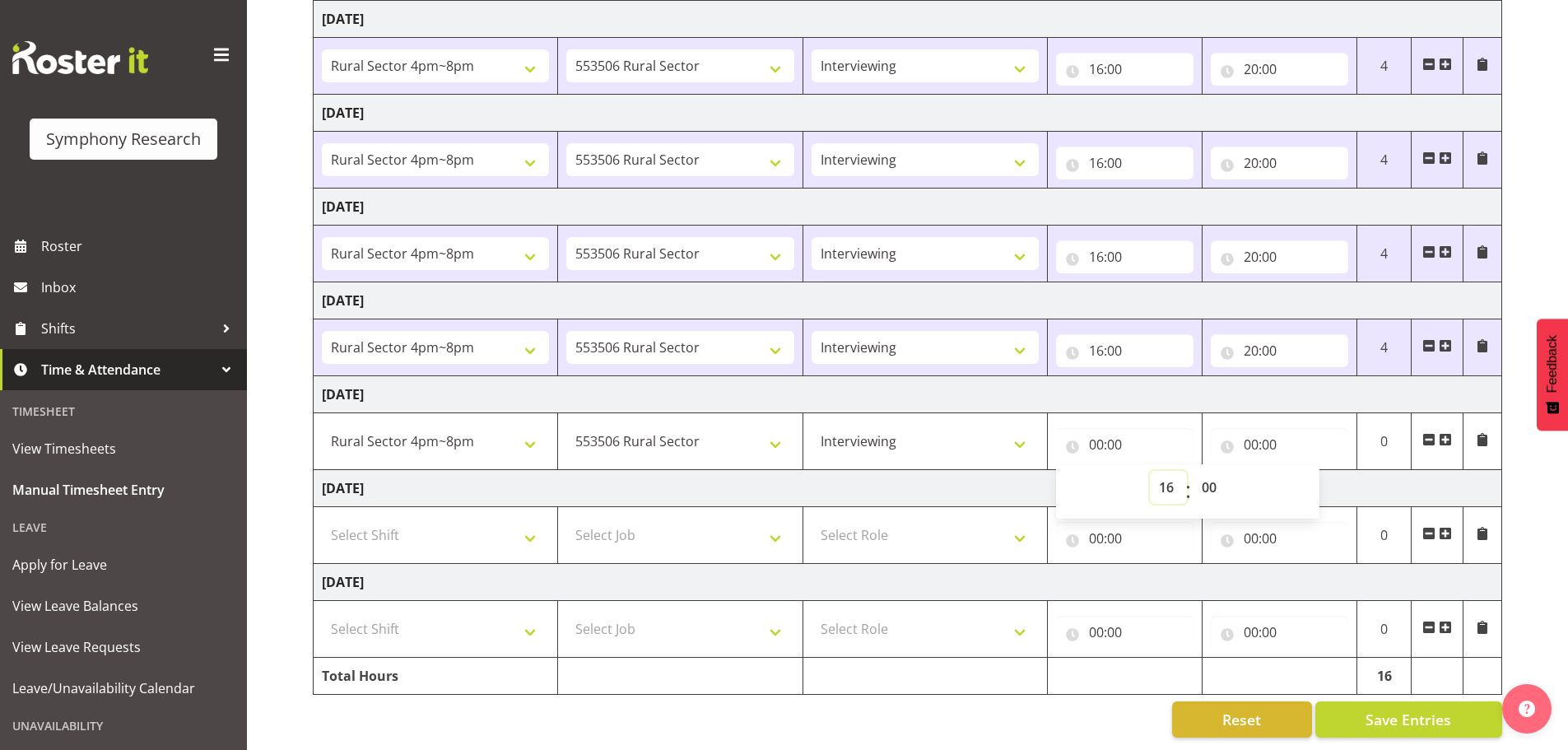
click at [1150, 471] on select "00 01 02 03 04 05 06 07 08 09 10 11 12 13 14 15 16 17 18 19 20 21 22 23" at bounding box center [1168, 487] width 37 height 33
type input "16:00"
click at [1251, 430] on input "00:00" at bounding box center [1279, 444] width 137 height 33
click at [1336, 472] on select "00 01 02 03 04 05 06 07 08 09 10 11 12 13 14 15 16 17 18 19 20 21 22 23" at bounding box center [1323, 487] width 37 height 33
select select "20"
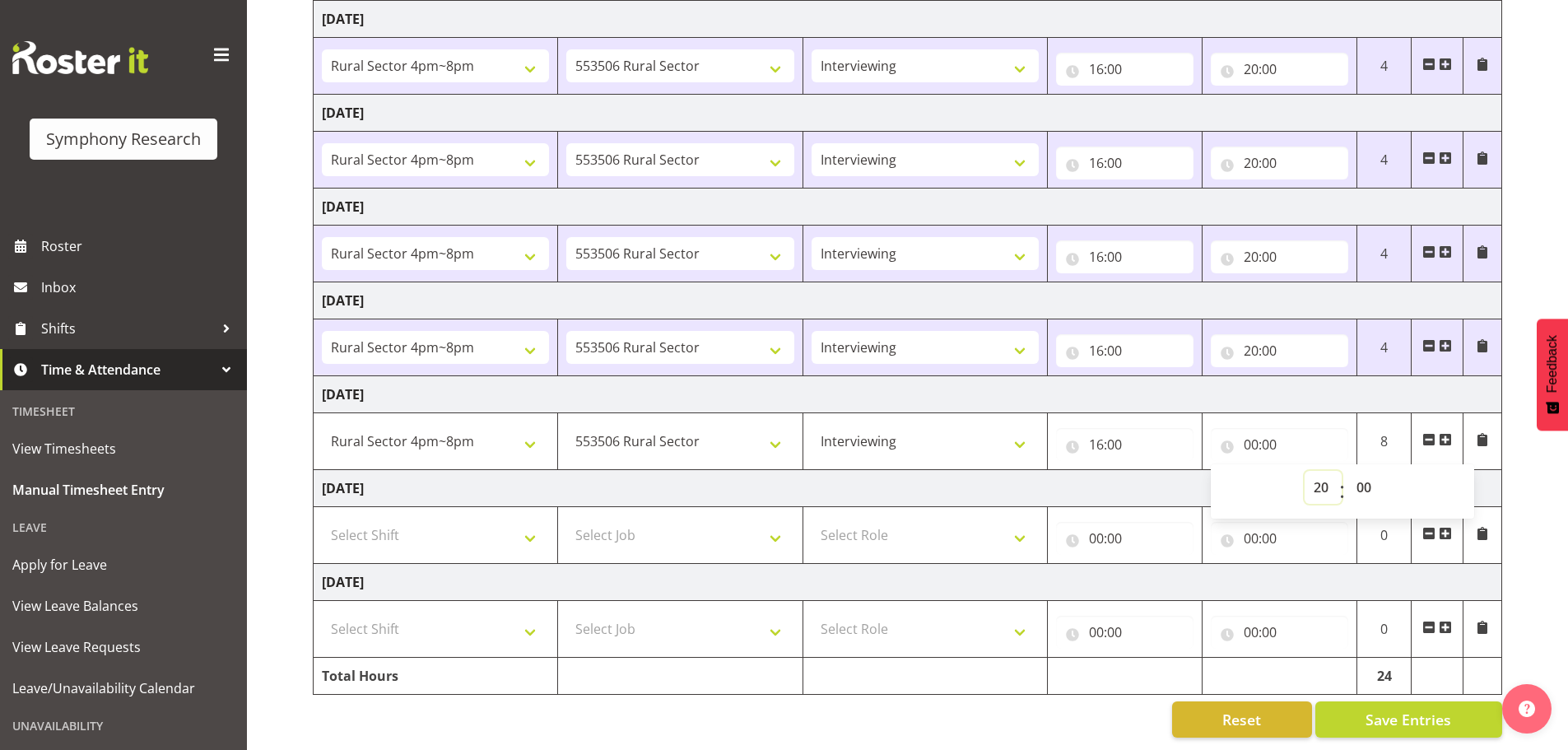
click at [1305, 471] on select "00 01 02 03 04 05 06 07 08 09 10 11 12 13 14 15 16 17 18 19 20 21 22 23" at bounding box center [1323, 487] width 37 height 33
type input "20:00"
click at [1366, 471] on select "00 01 02 03 04 05 06 07 08 09 10 11 12 13 14 15 16 17 18 19 20 21 22 23 24 25 2…" at bounding box center [1366, 487] width 37 height 33
select select "13"
click at [1347, 471] on select "00 01 02 03 04 05 06 07 08 09 10 11 12 13 14 15 16 17 18 19 20 21 22 23 24 25 2…" at bounding box center [1366, 487] width 37 height 33
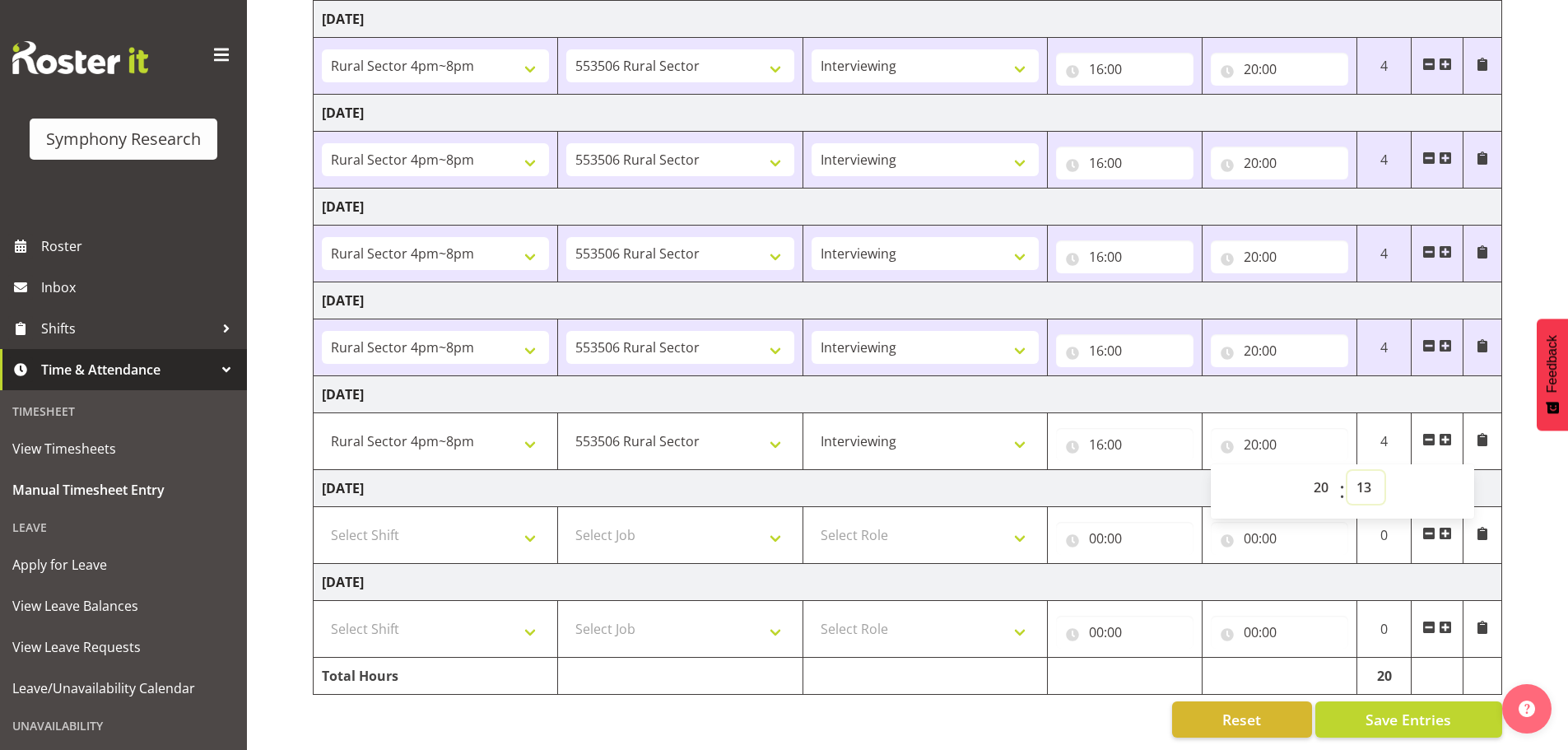
type input "20:13"
click at [1076, 507] on td "00:00 00 01 02 03 04 05 06 07 08 09 10 11 12 13 14 15 16 17 18 19 20 21 22 23 :…" at bounding box center [1124, 535] width 154 height 57
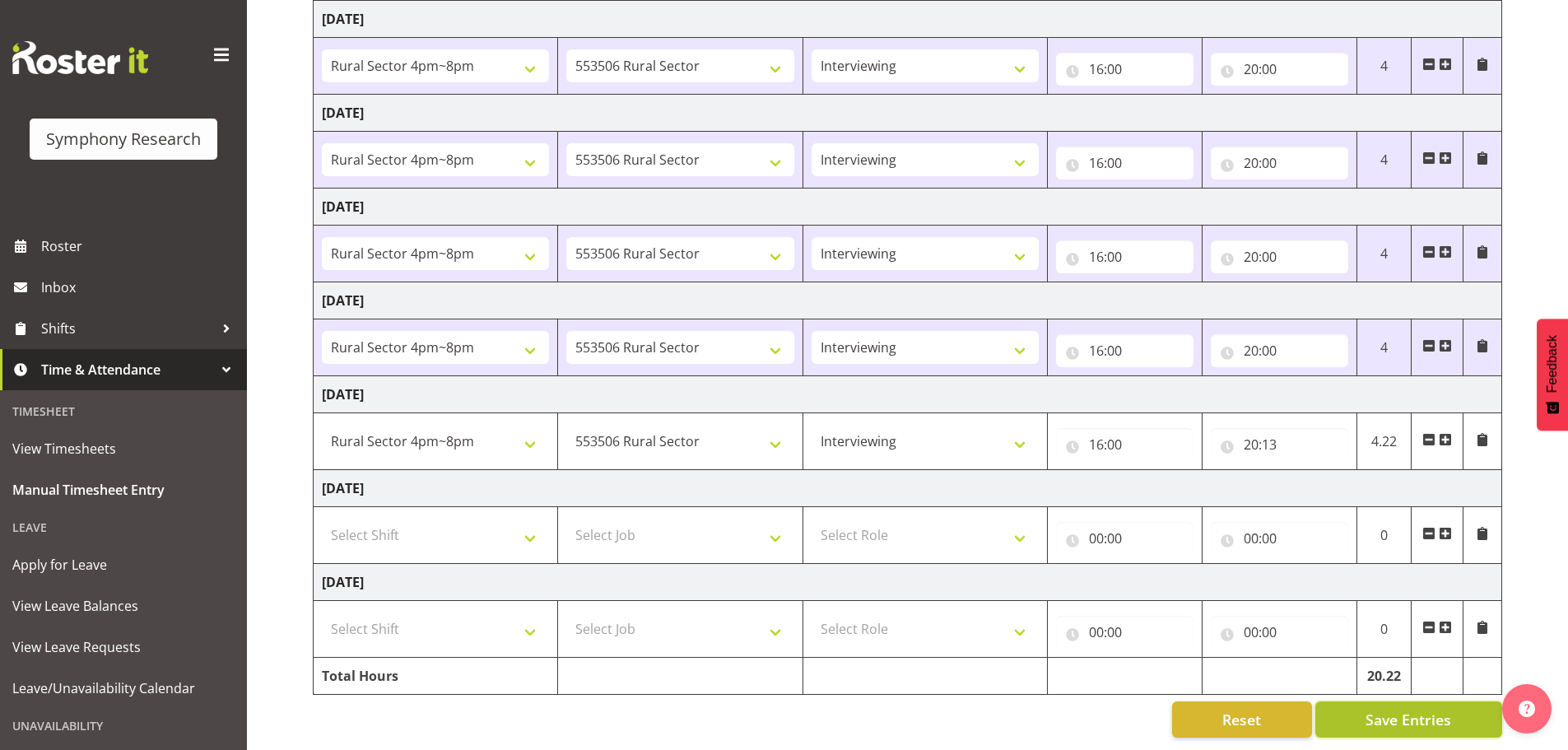
click at [1437, 709] on span "Save Entries" at bounding box center [1408, 719] width 85 height 21
